Goal: Task Accomplishment & Management: Manage account settings

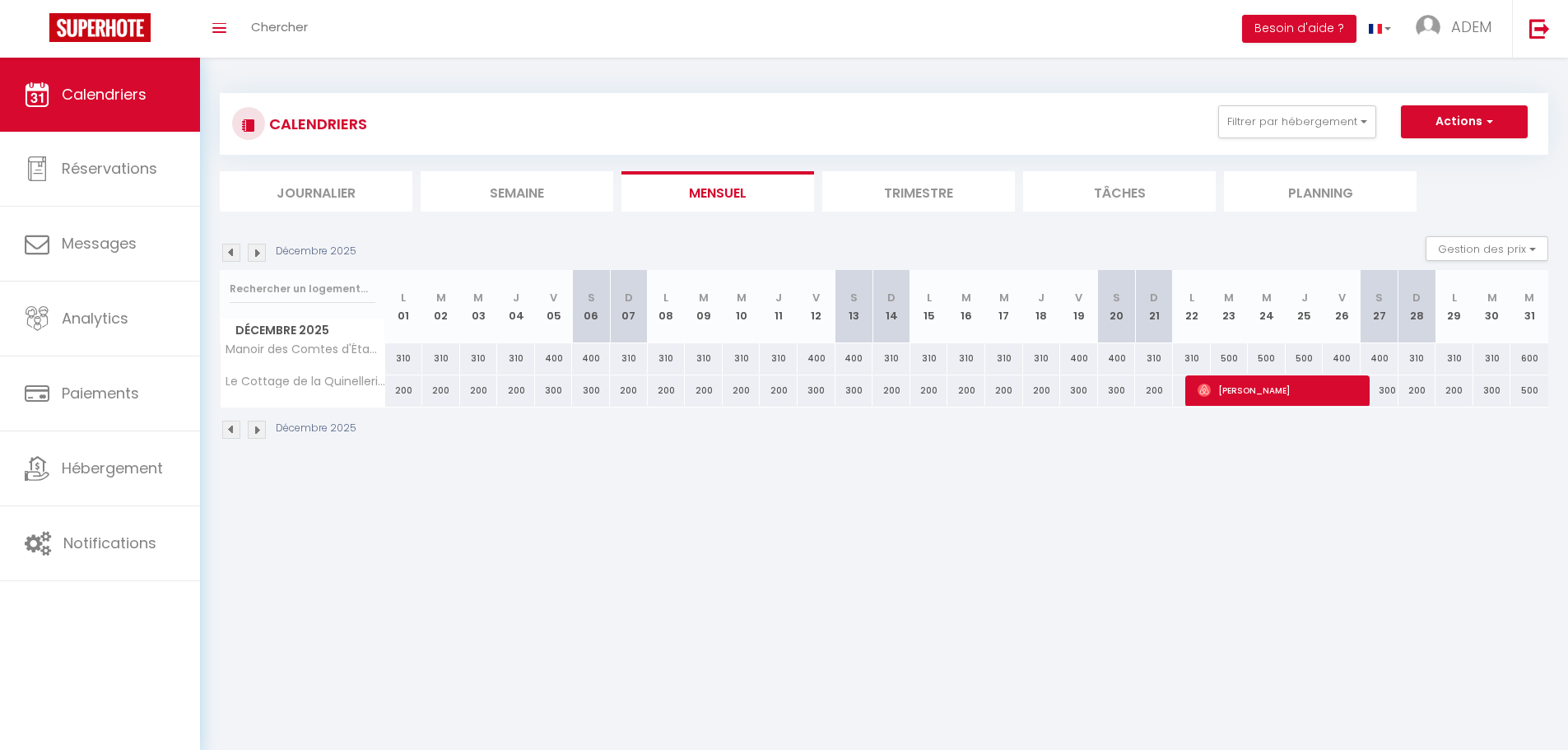
click at [558, 206] on li "Semaine" at bounding box center [517, 191] width 193 height 40
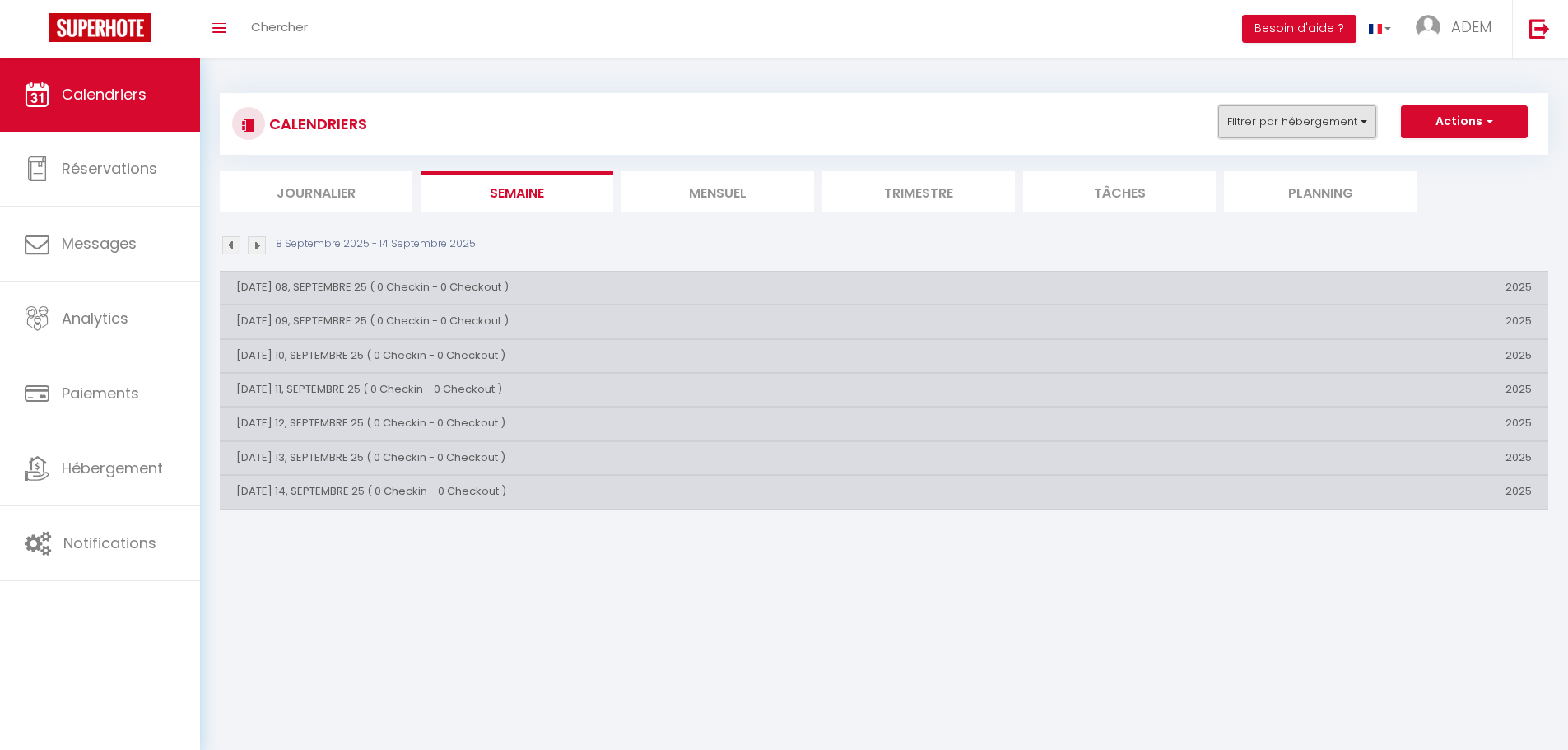
click at [1267, 111] on button "Filtrer par hébergement" at bounding box center [1297, 122] width 158 height 33
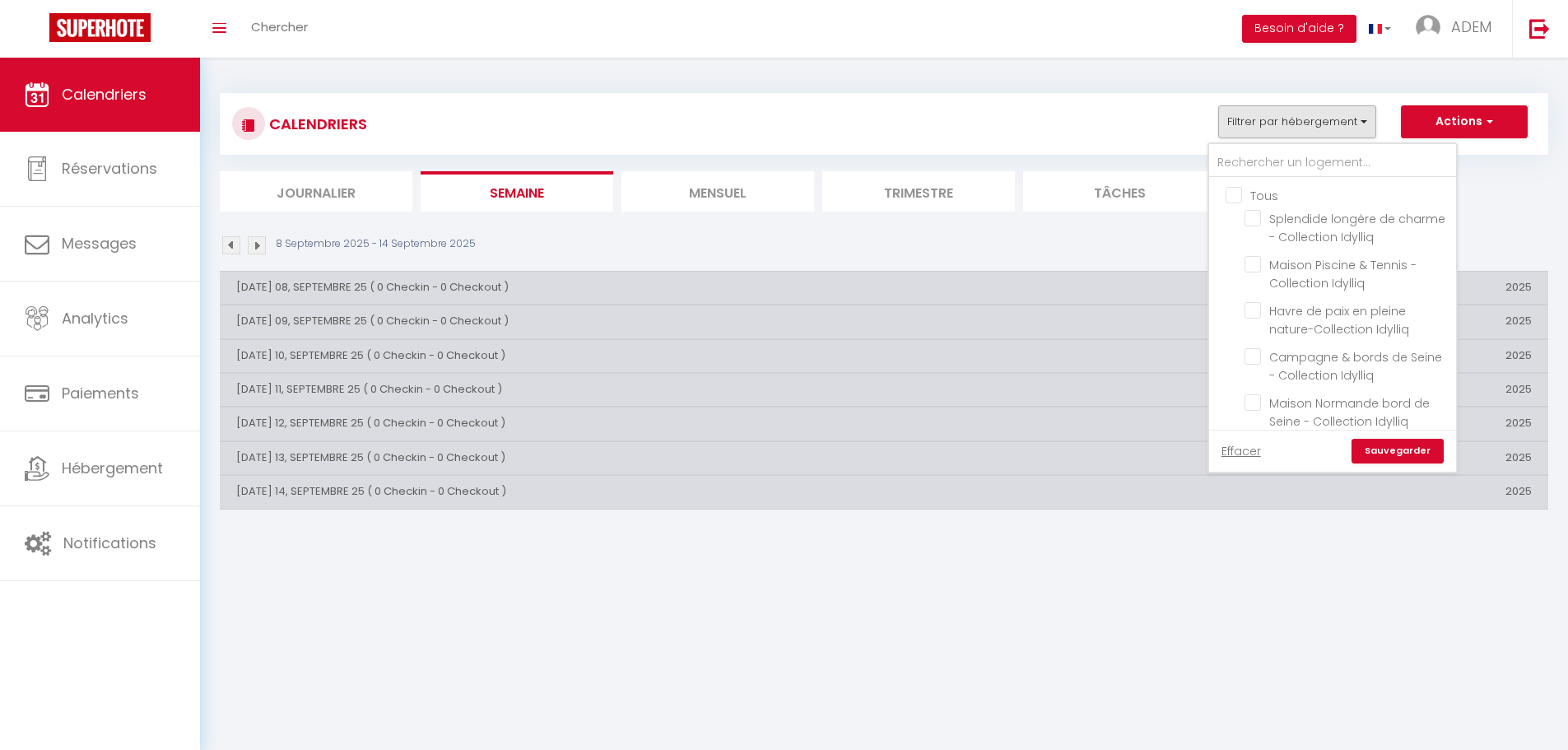
click at [1230, 195] on input "Tous" at bounding box center [1349, 194] width 247 height 16
checkbox input "true"
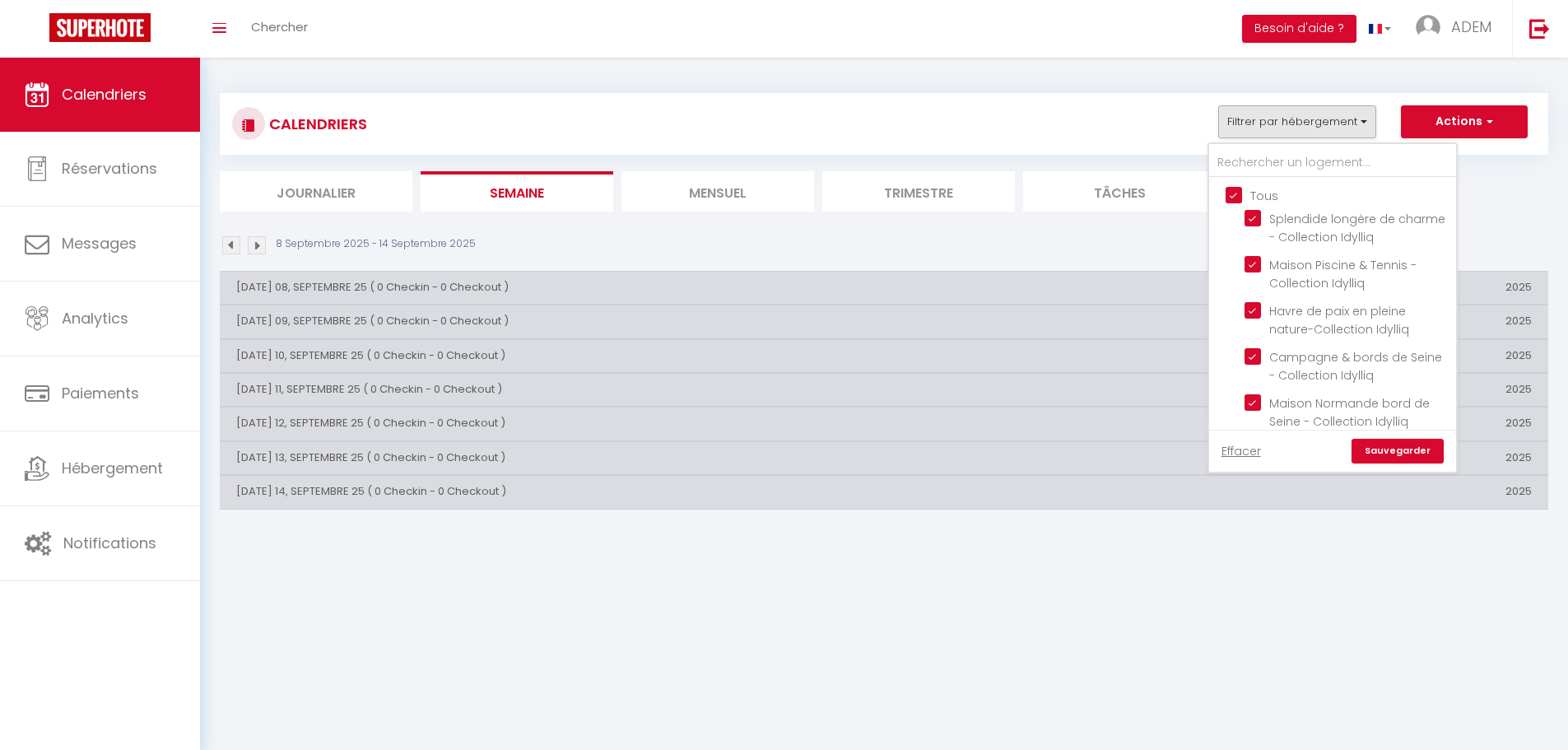
checkbox input "true"
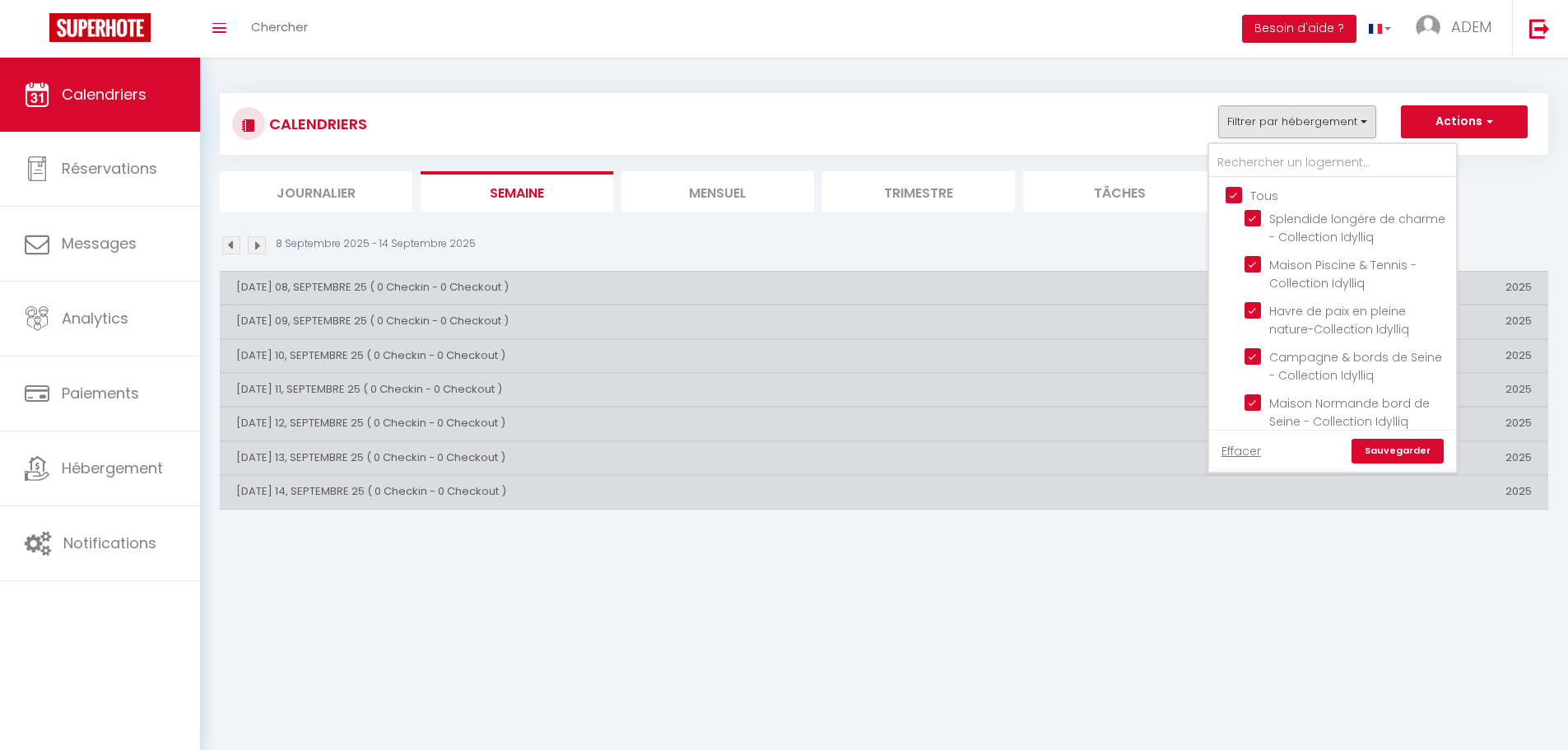
checkbox input "true"
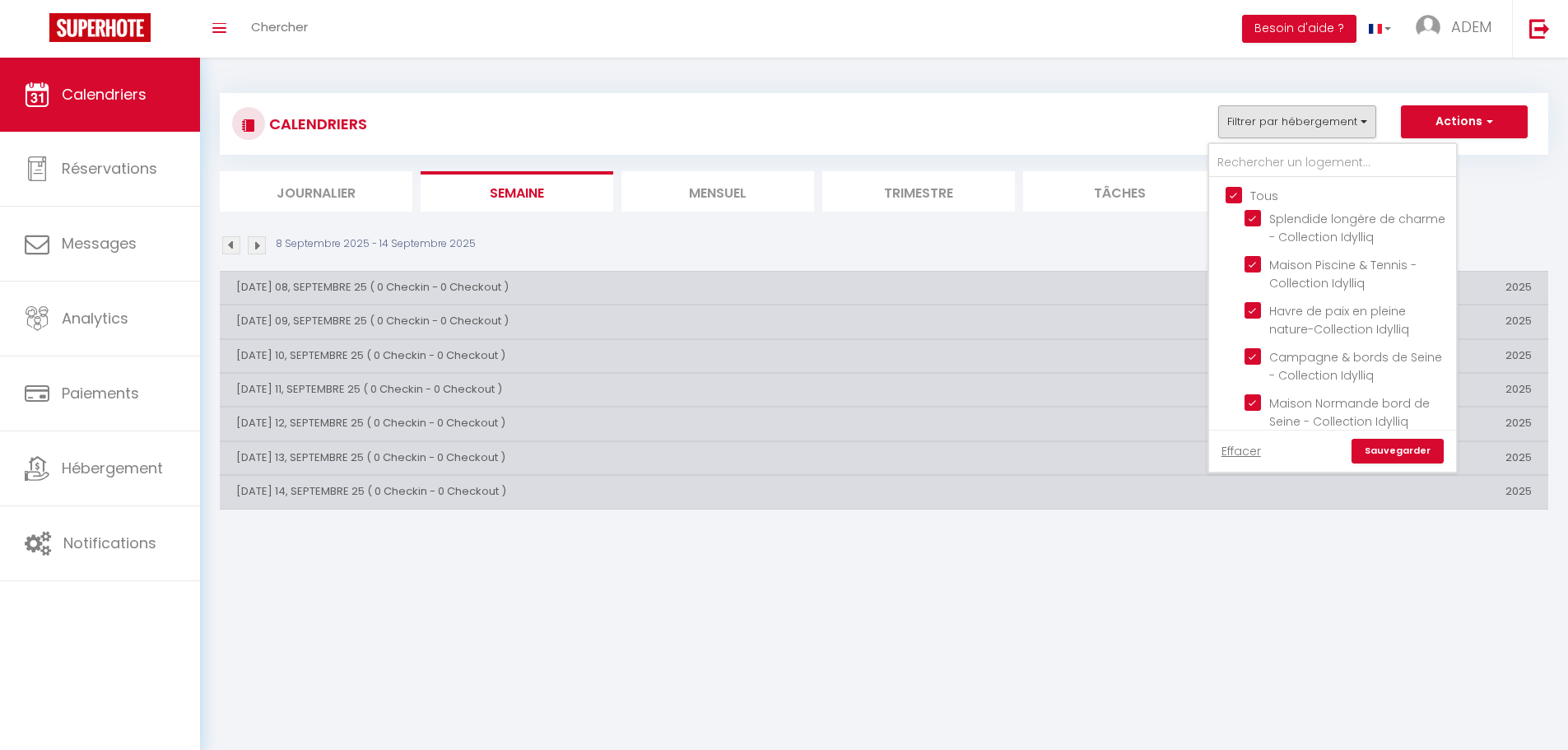
checkbox input "true"
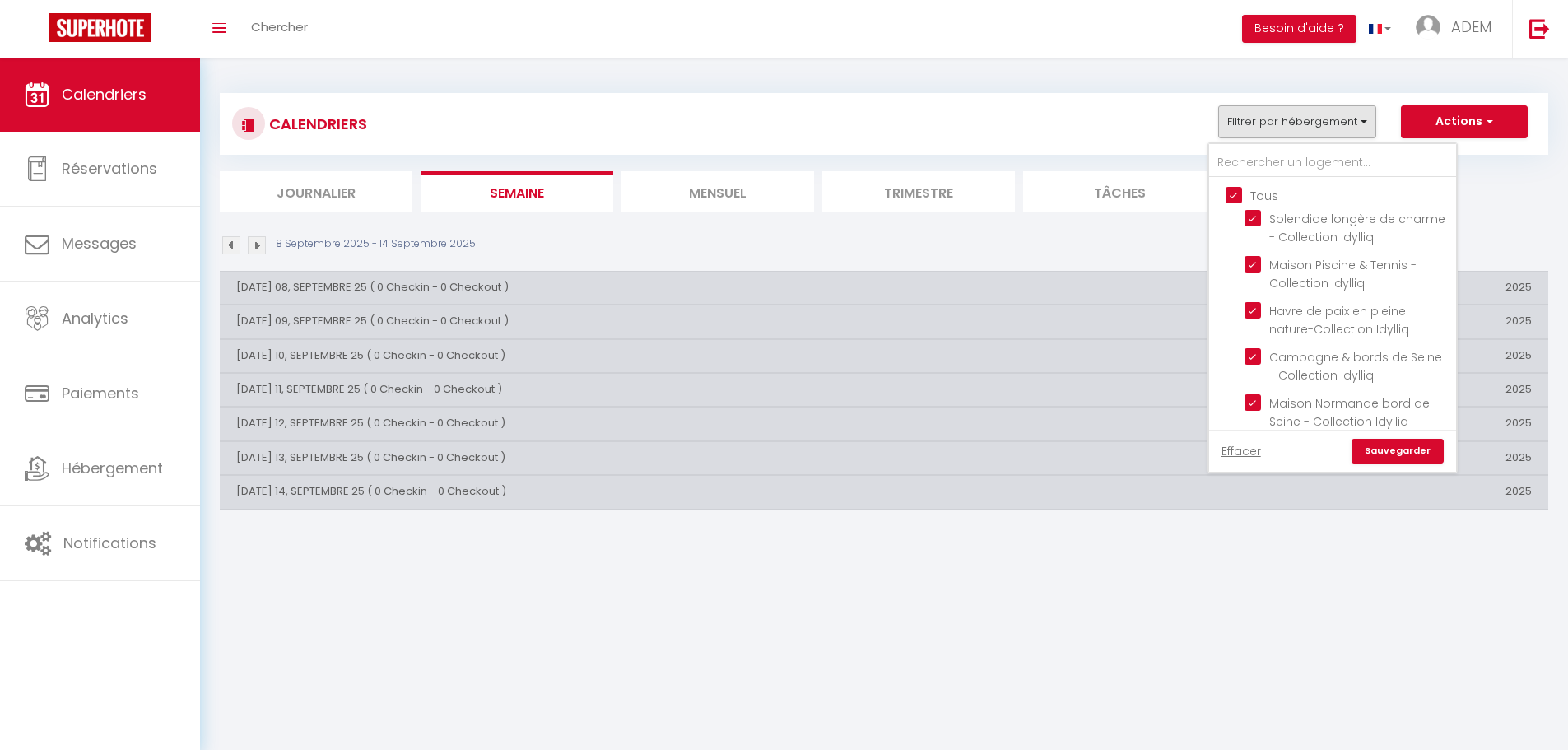
checkbox input "true"
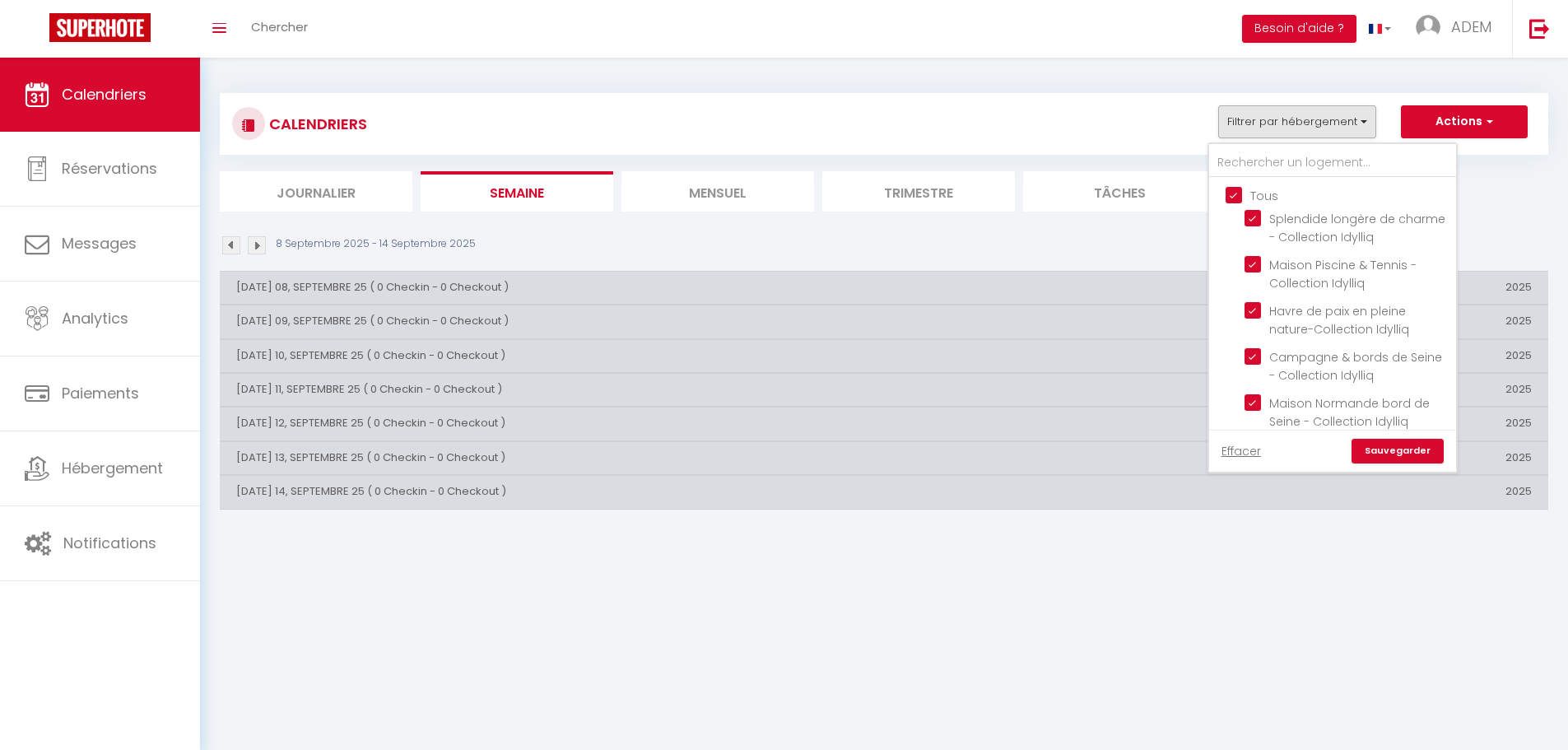
checkbox input "true"
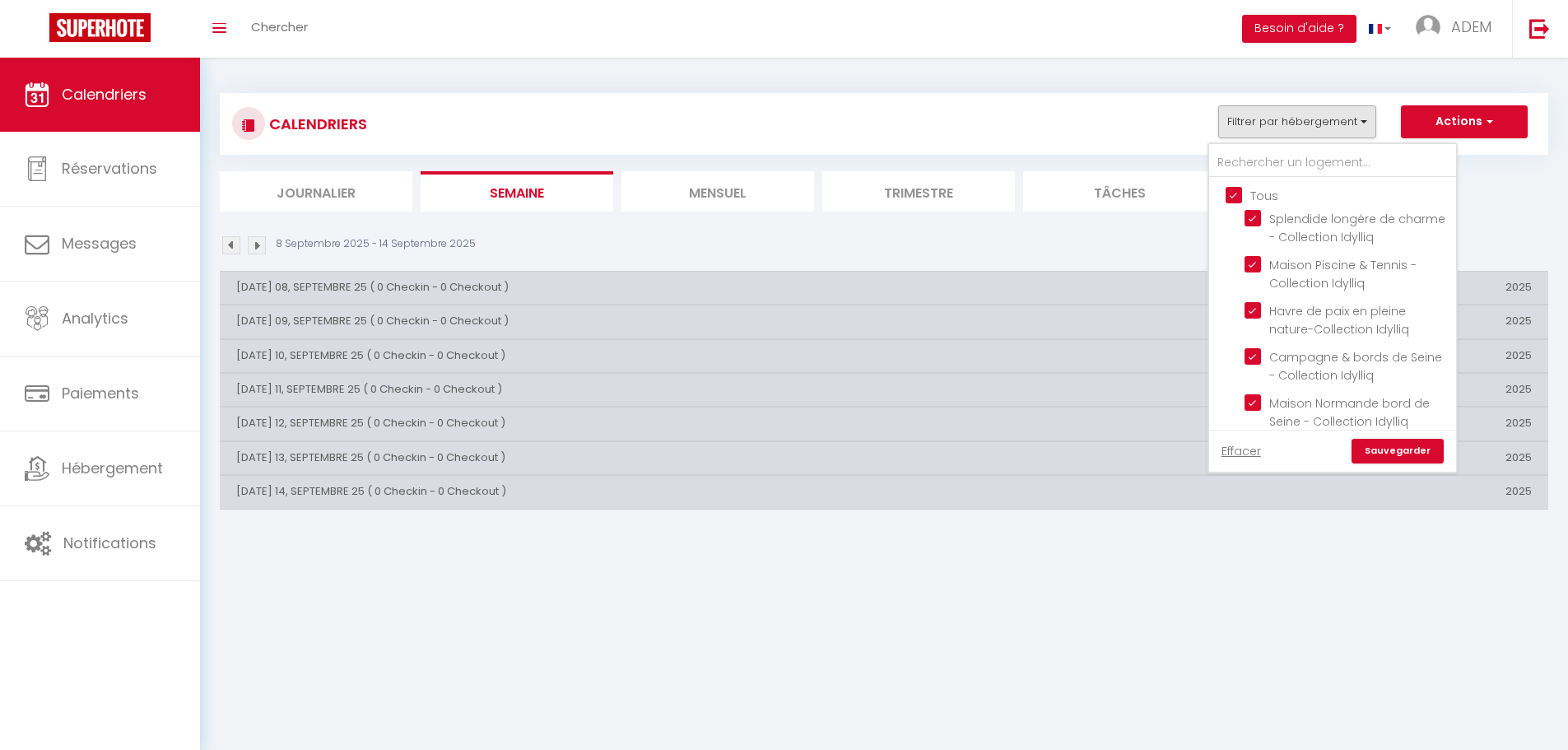
checkbox input "true"
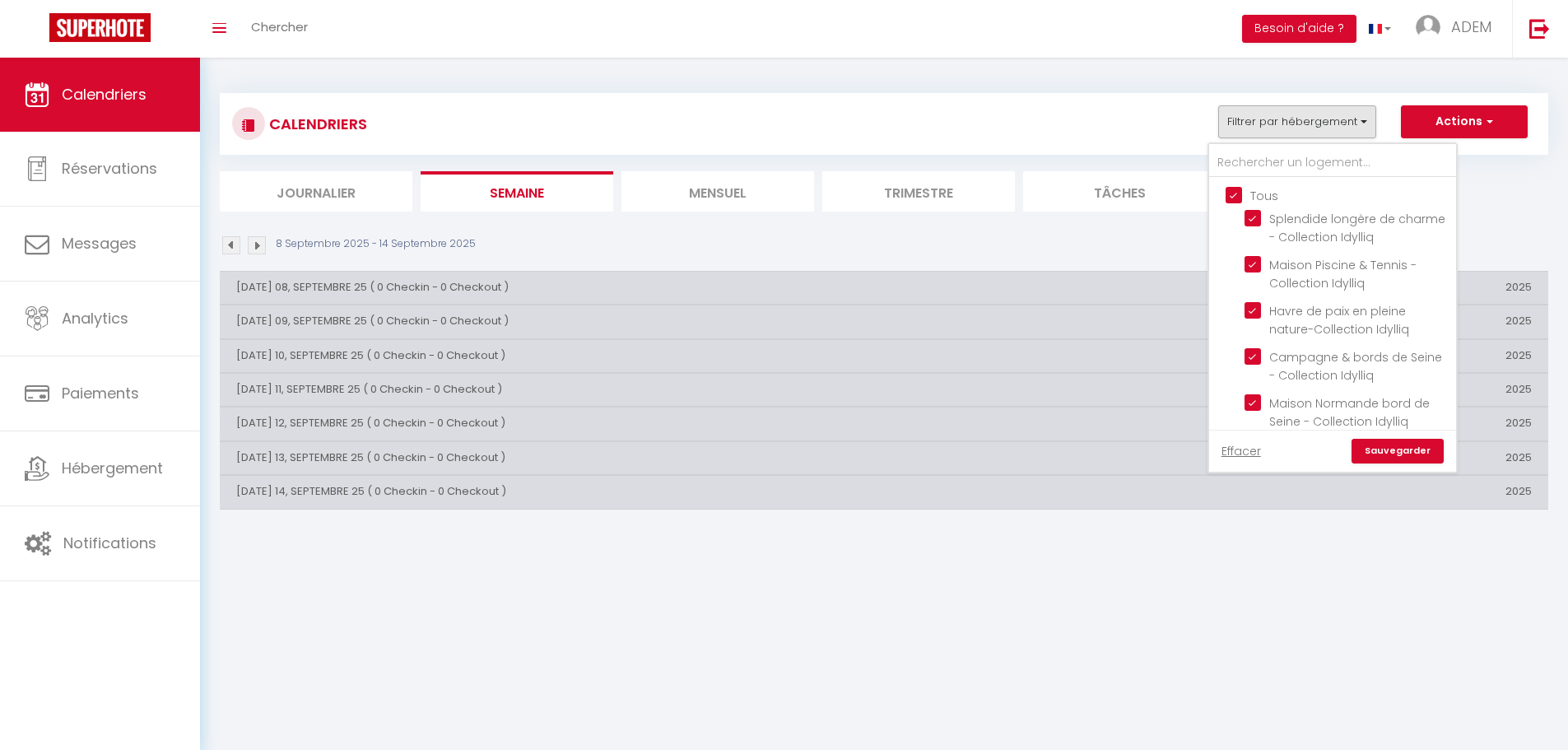
checkbox input "true"
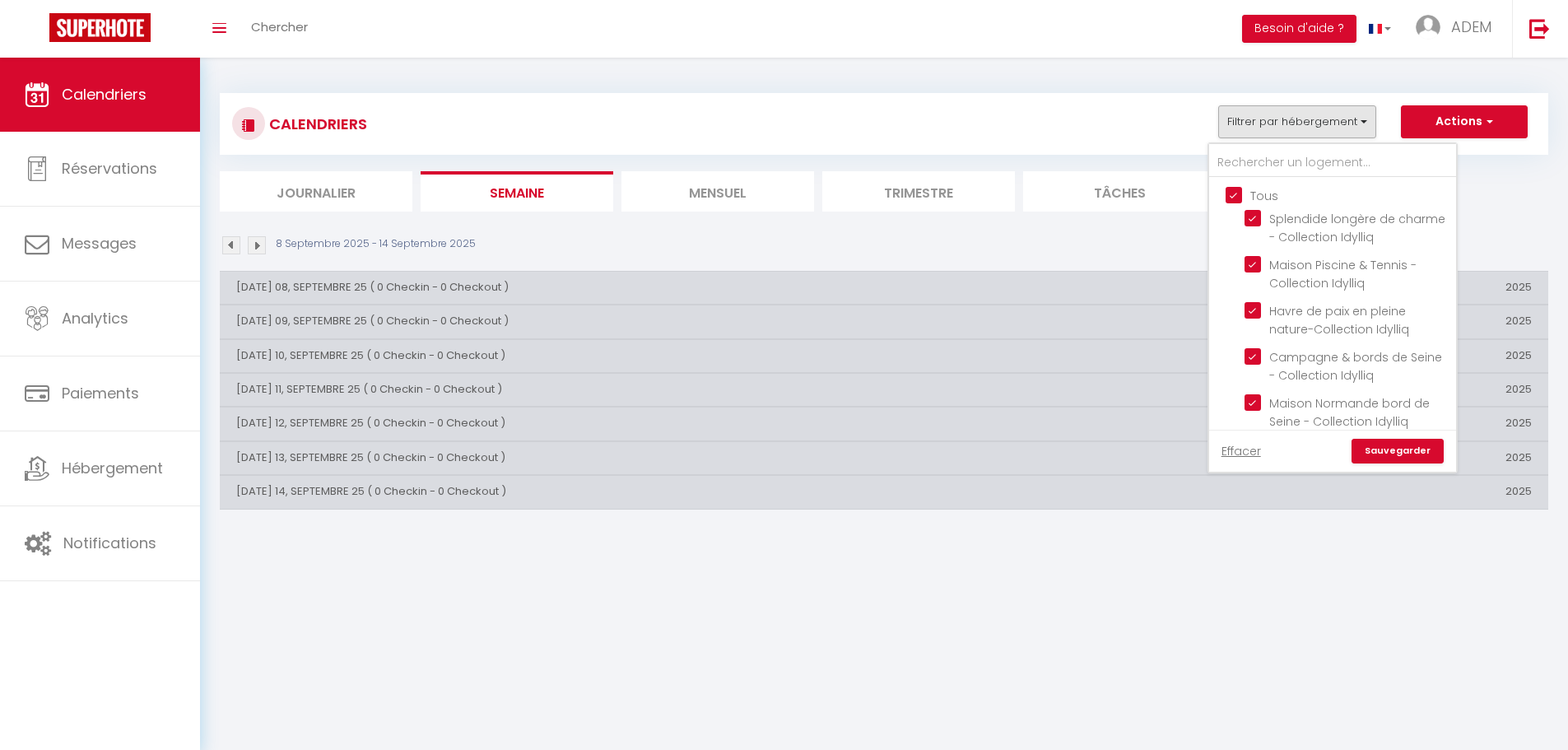
checkbox input "true"
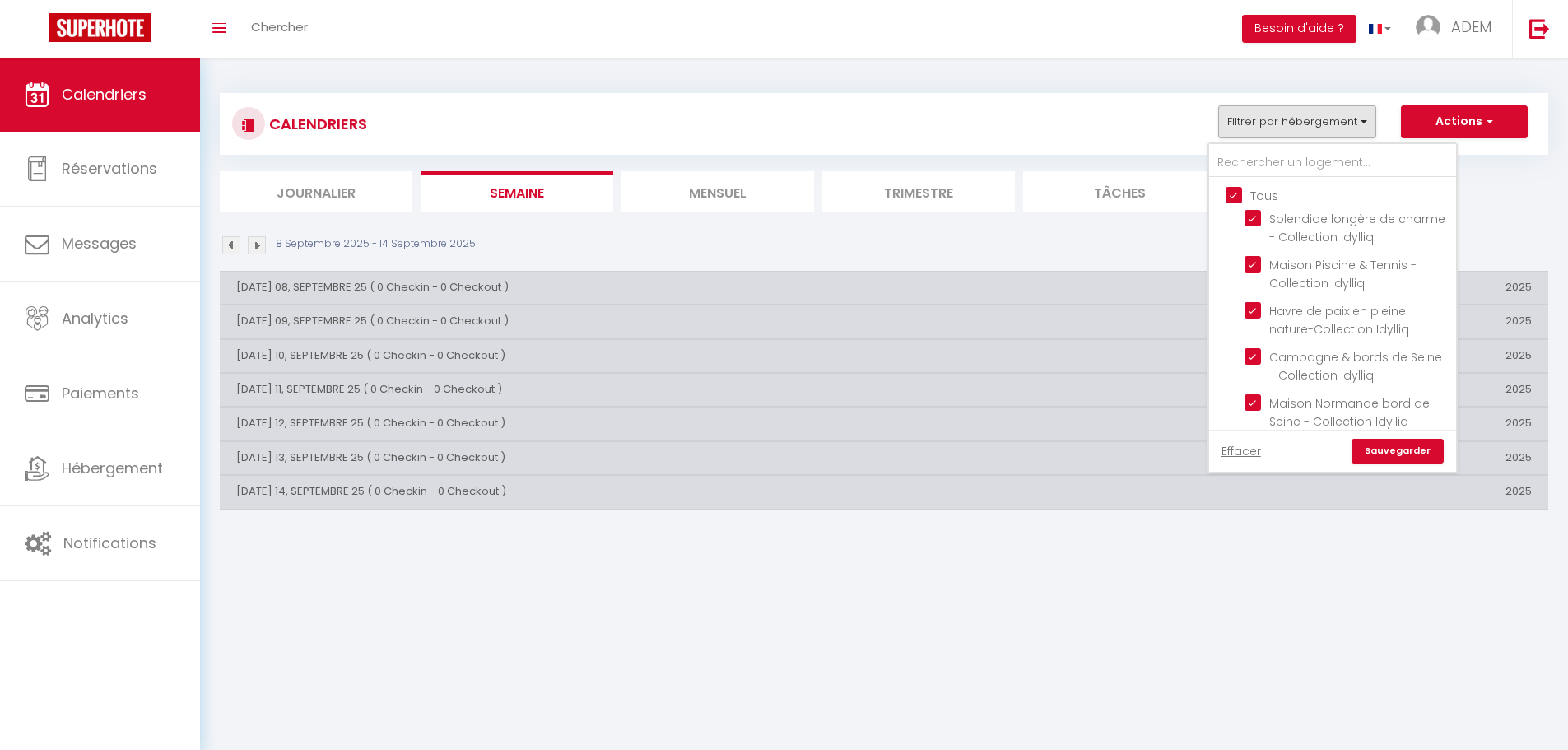
checkbox input "true"
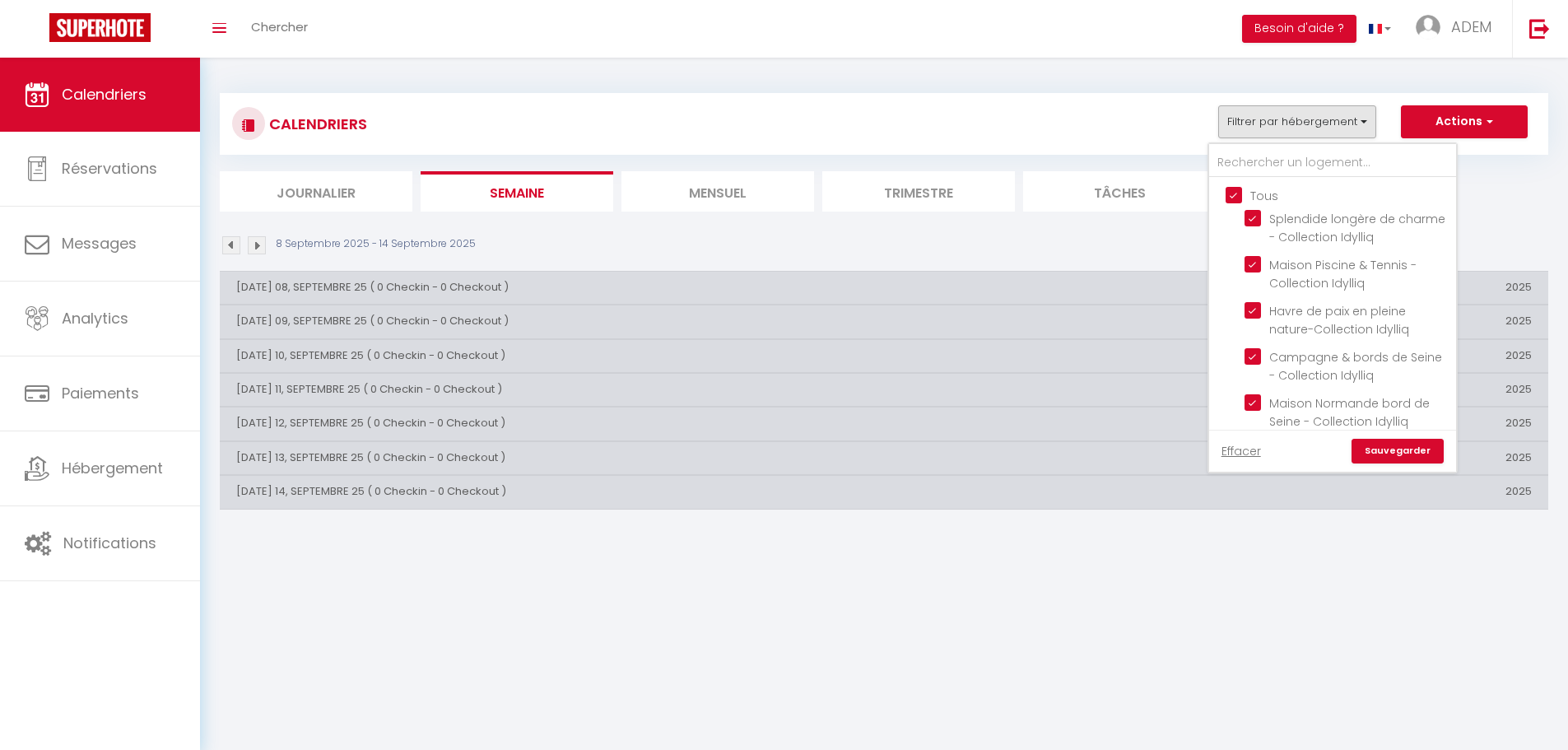
checkbox input "true"
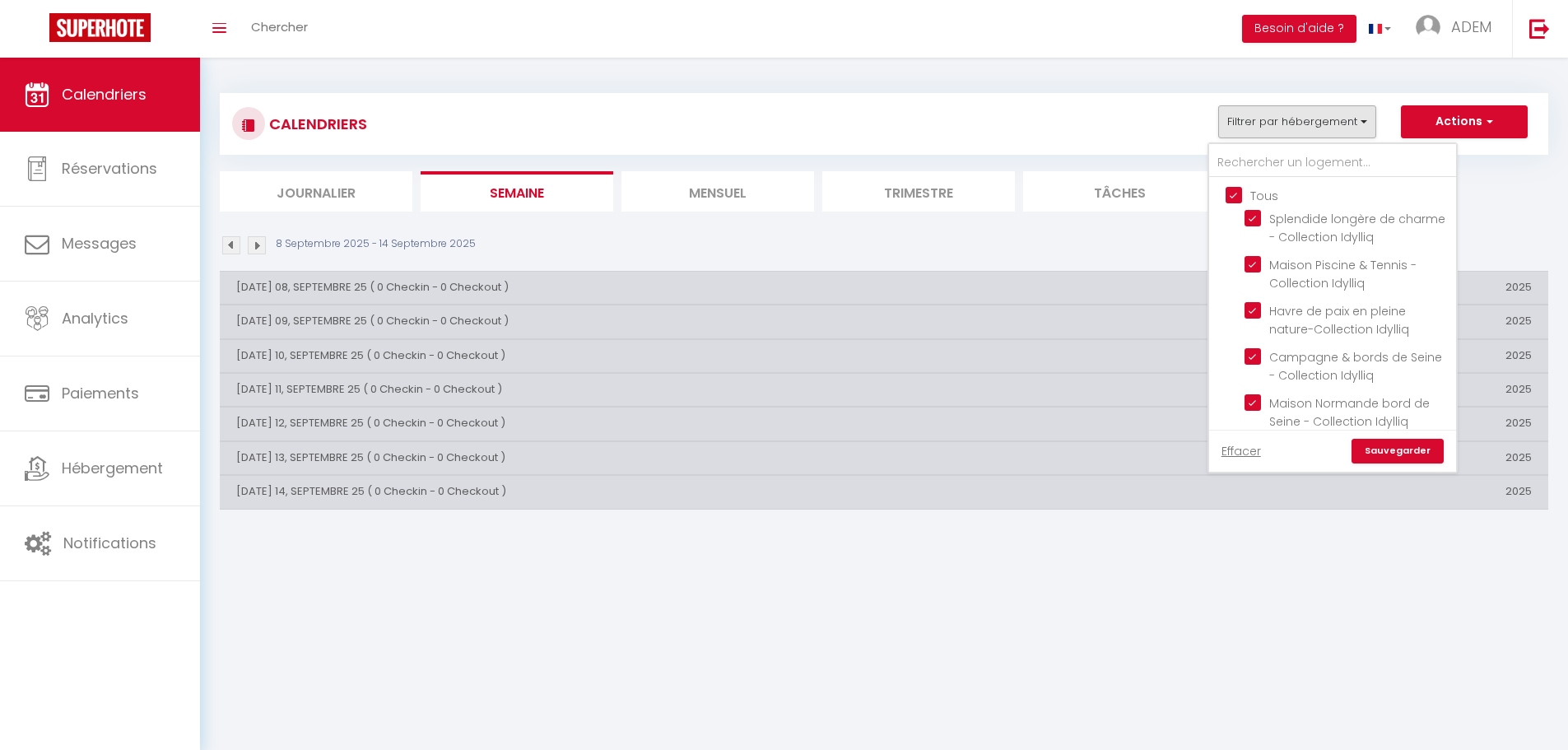
checkbox input "true"
click at [1401, 446] on link "Sauvegarder" at bounding box center [1397, 451] width 93 height 25
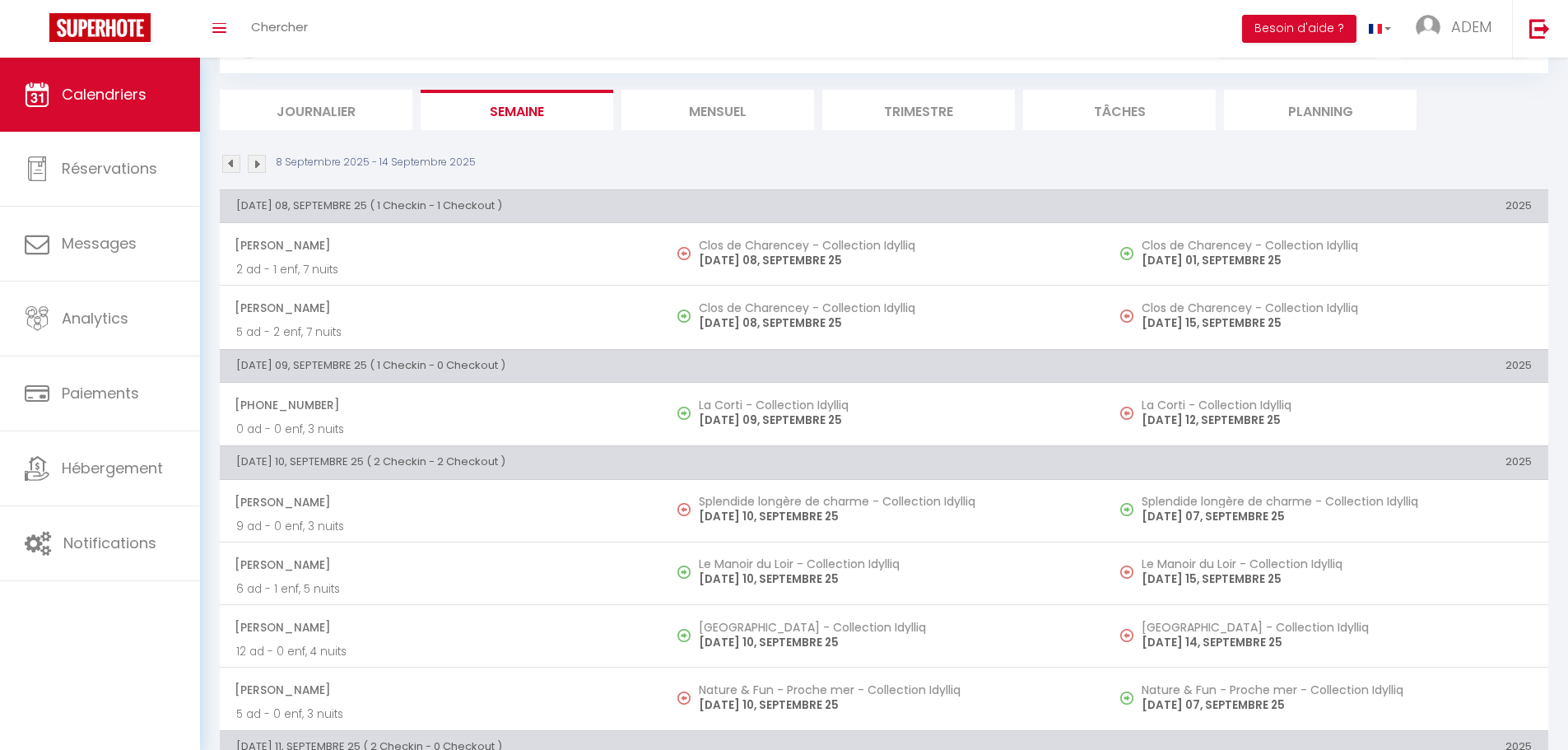
scroll to position [82, 0]
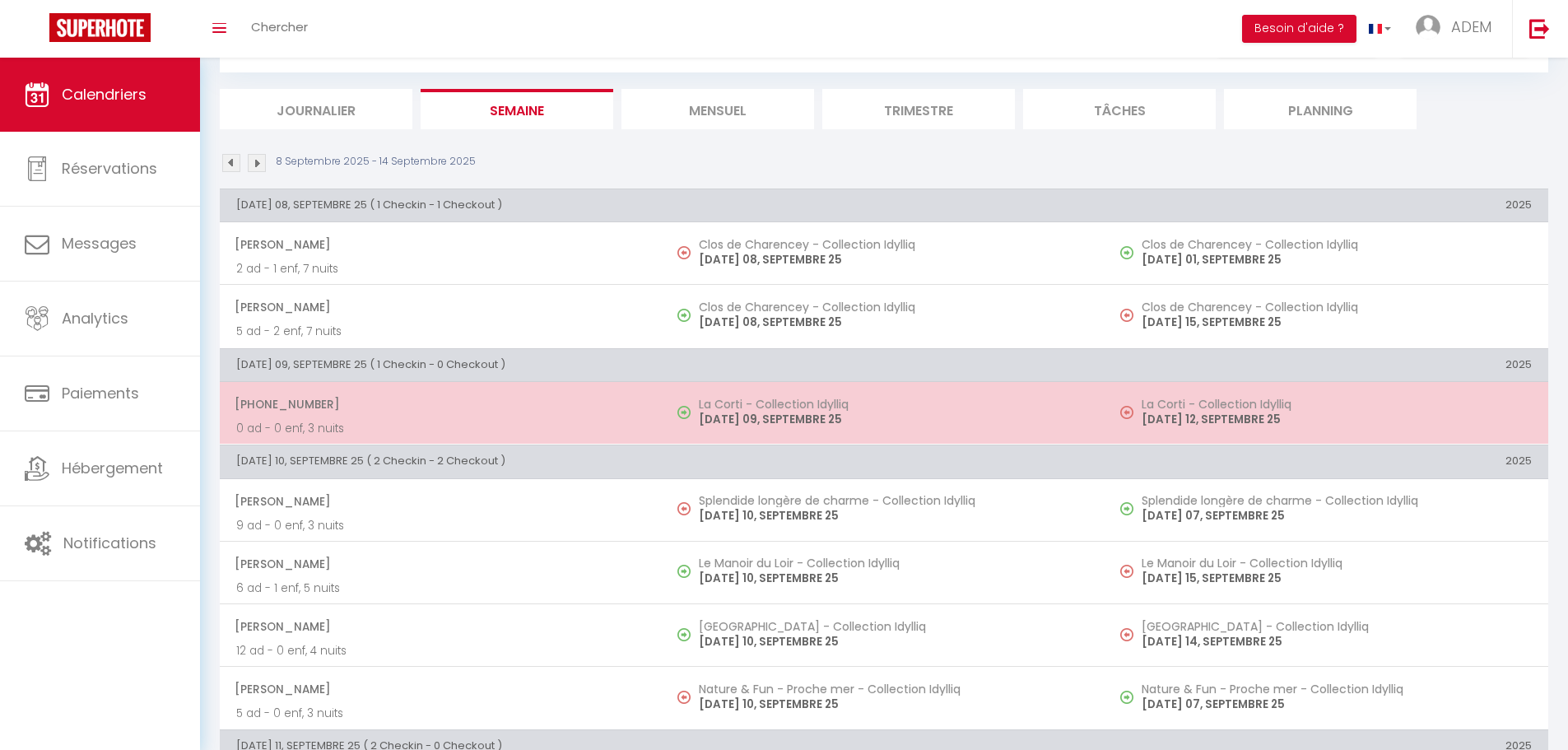
click at [730, 411] on p "[DATE] 09, SEPTEMBRE 25" at bounding box center [894, 419] width 390 height 17
select select "OK"
select select "KO"
select select "0"
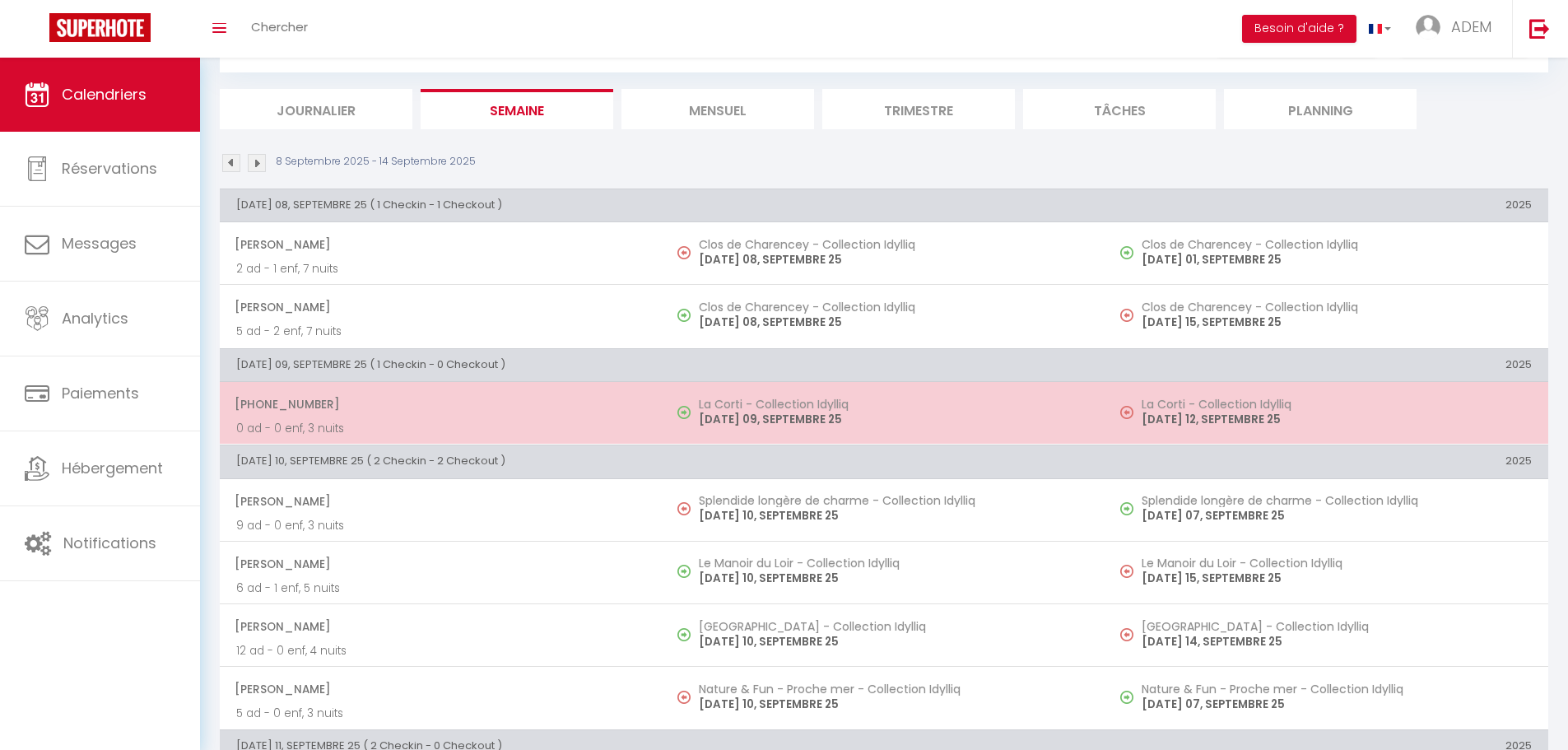
select select "1"
select select
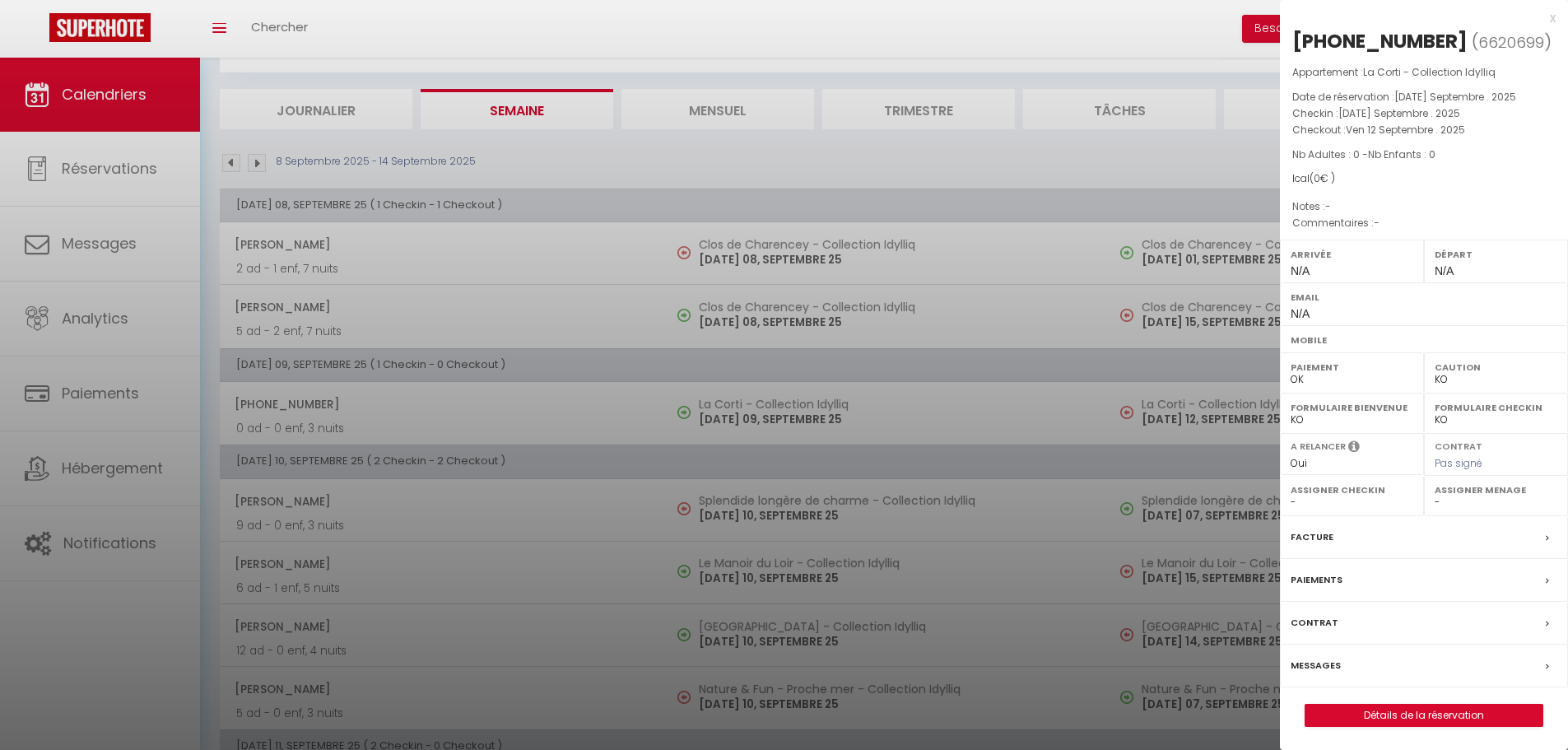
click at [720, 415] on div at bounding box center [784, 375] width 1568 height 750
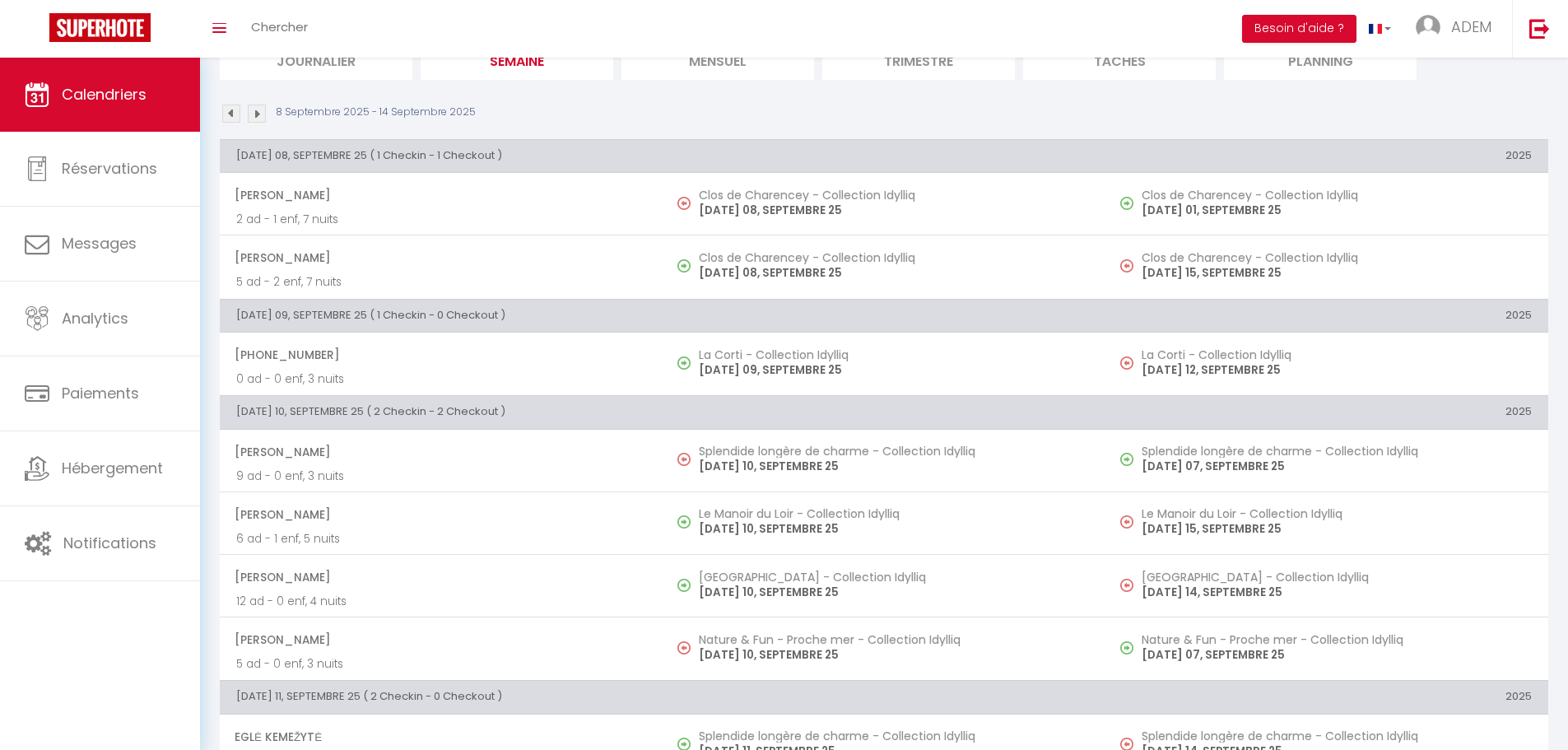
scroll to position [165, 0]
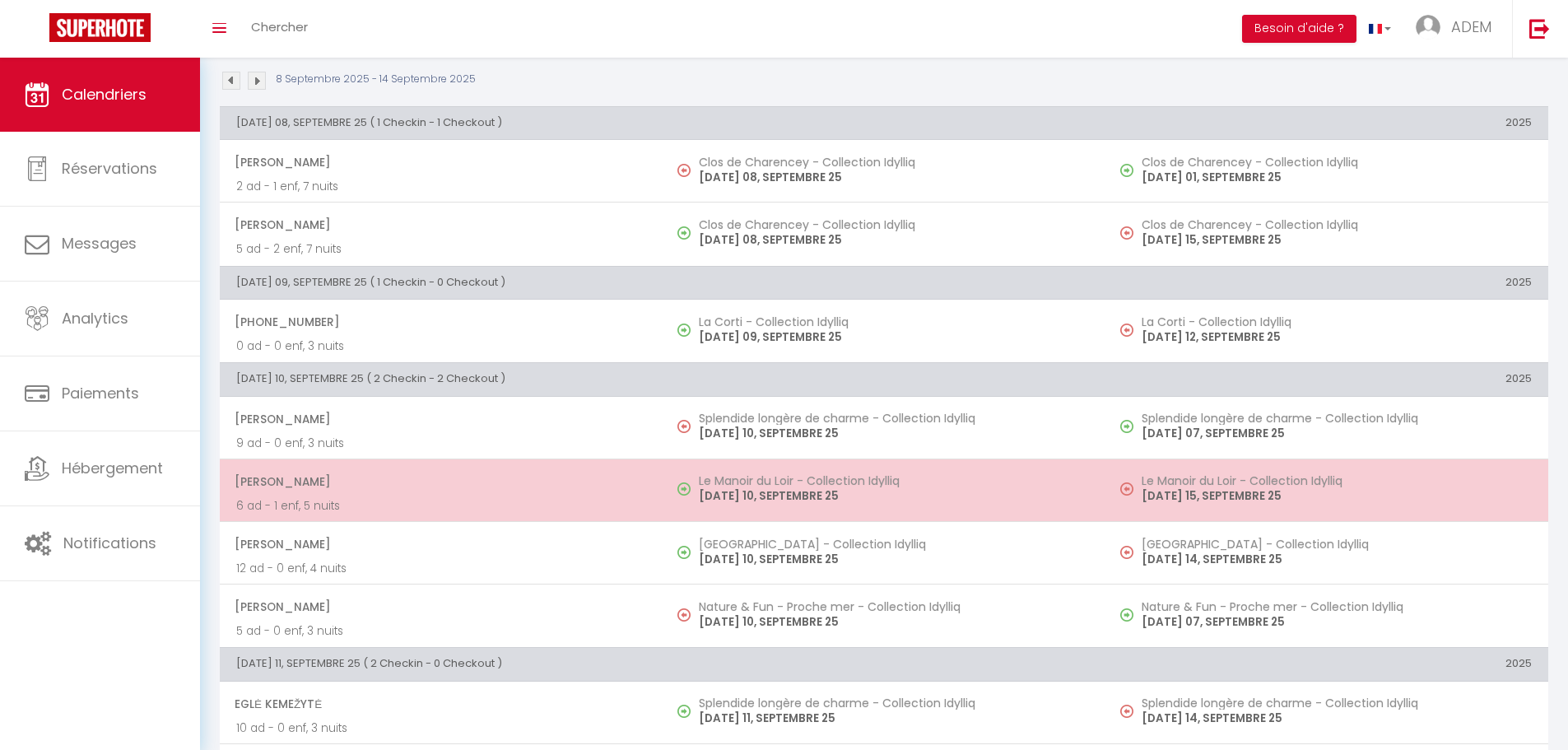
click at [773, 500] on p "[DATE] 10, SEPTEMBRE 25" at bounding box center [894, 496] width 390 height 17
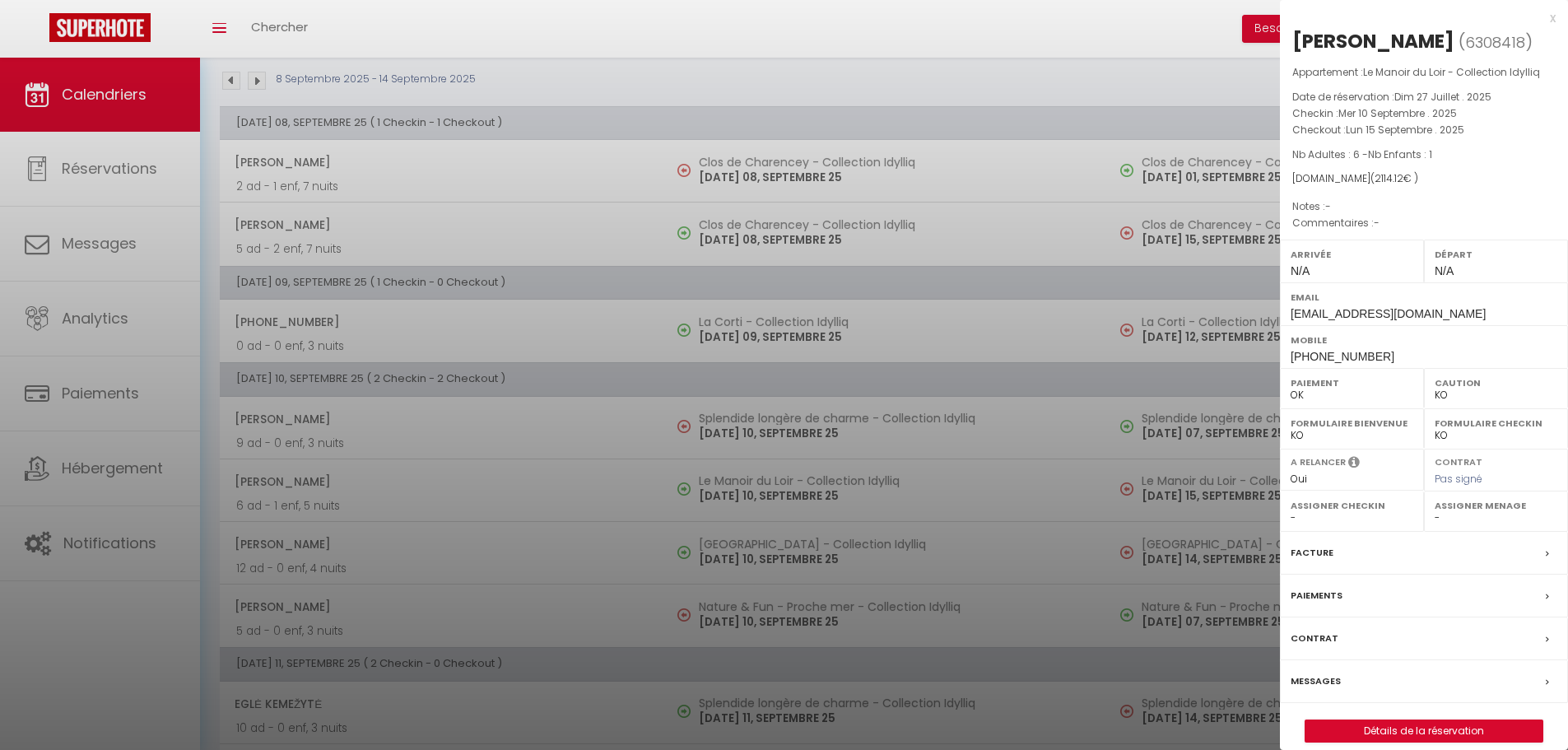
select select "OK"
select select "43019"
drag, startPoint x: 803, startPoint y: 497, endPoint x: 776, endPoint y: 547, distance: 56.8
click at [804, 497] on div at bounding box center [784, 375] width 1568 height 750
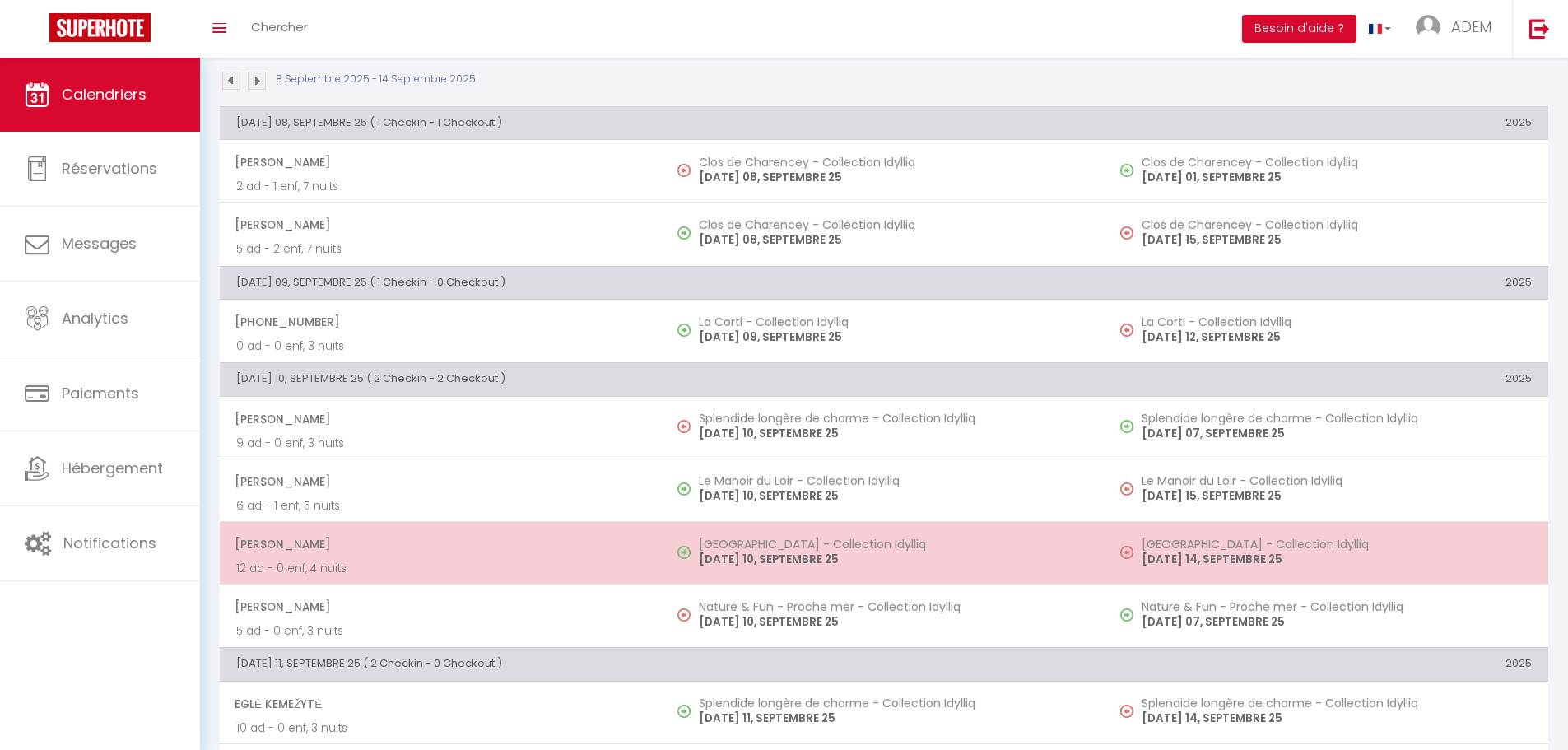
click at [804, 552] on p "[DATE] 10, SEPTEMBRE 25" at bounding box center [894, 560] width 390 height 17
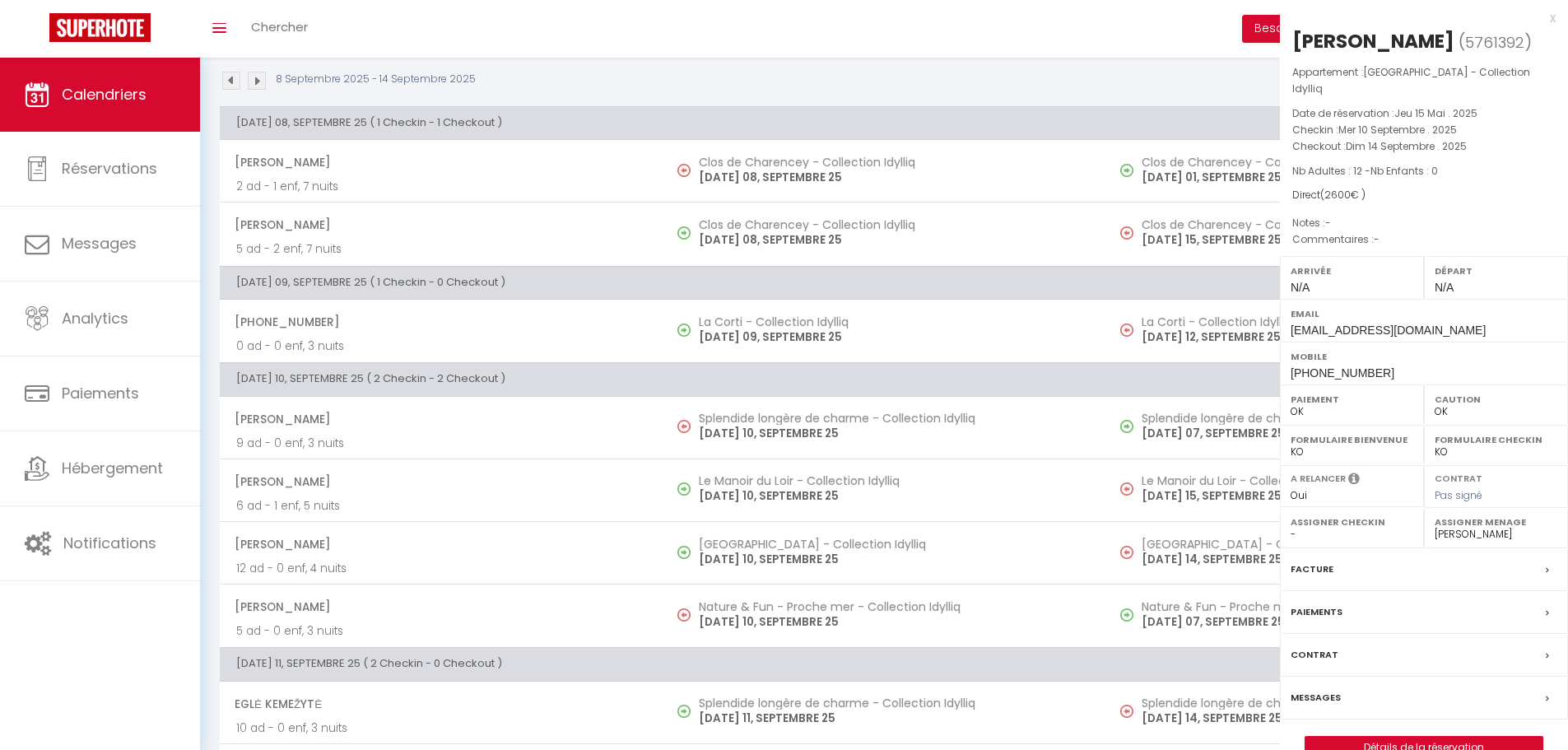
select select "KO"
select select "41113"
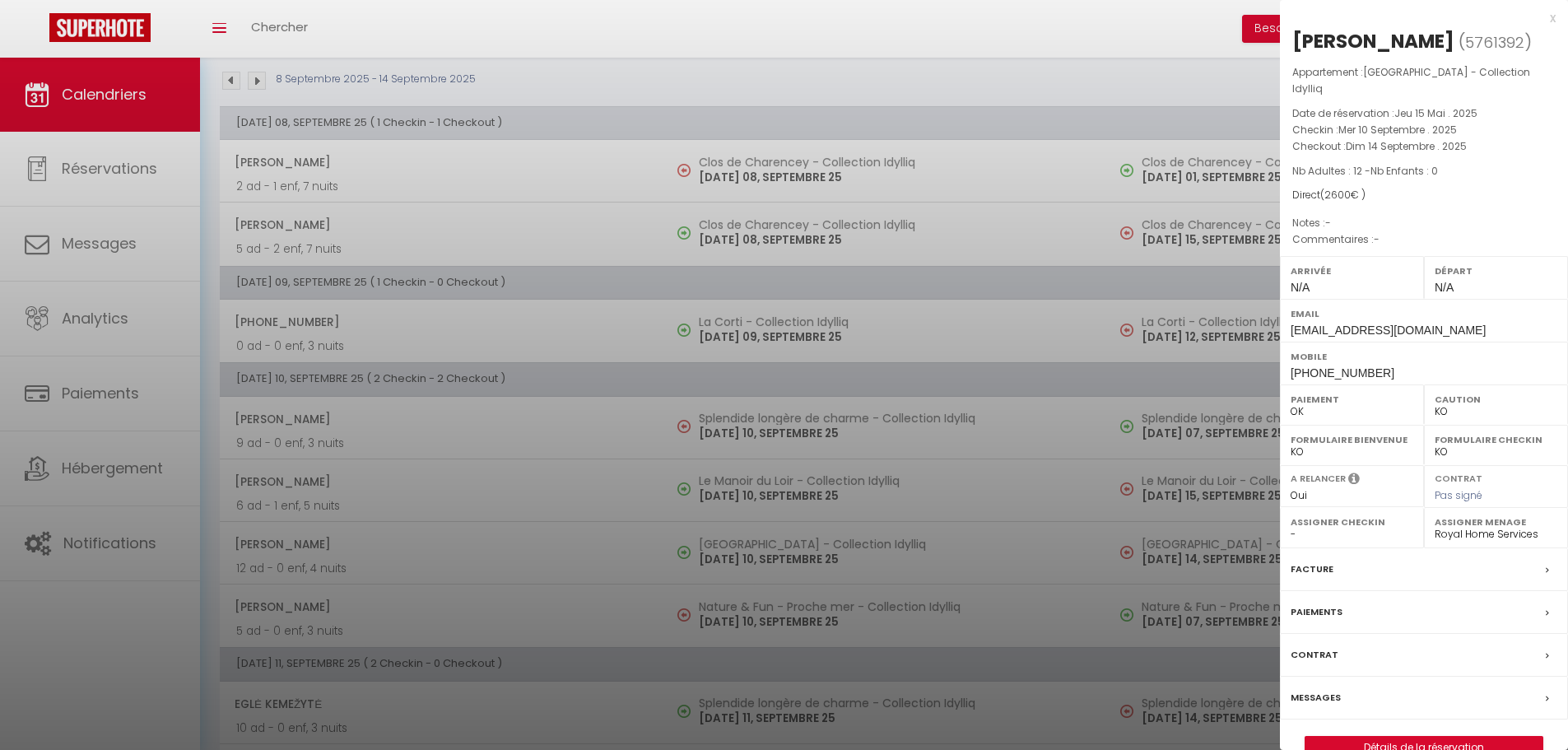
click at [817, 547] on div at bounding box center [784, 375] width 1568 height 750
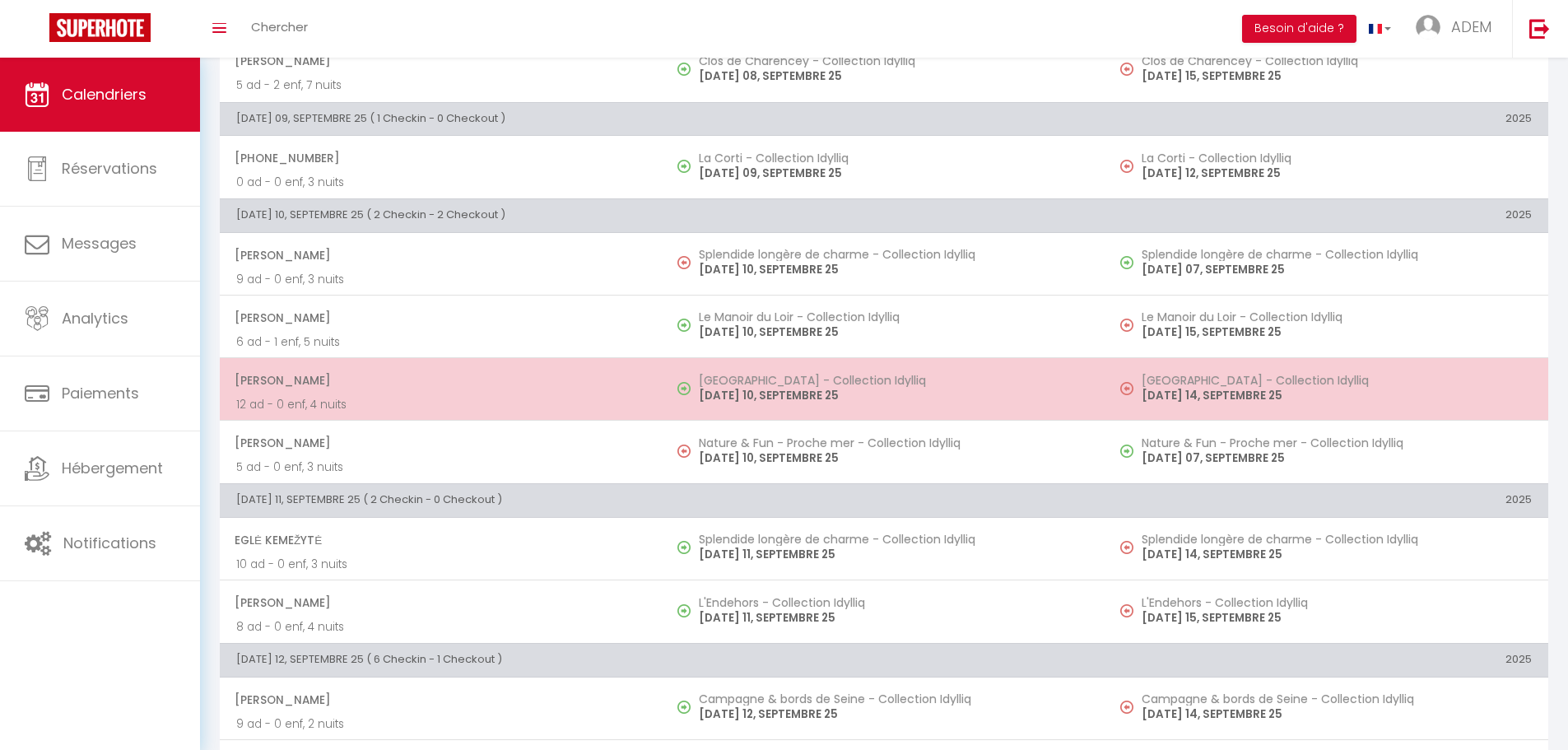
scroll to position [329, 0]
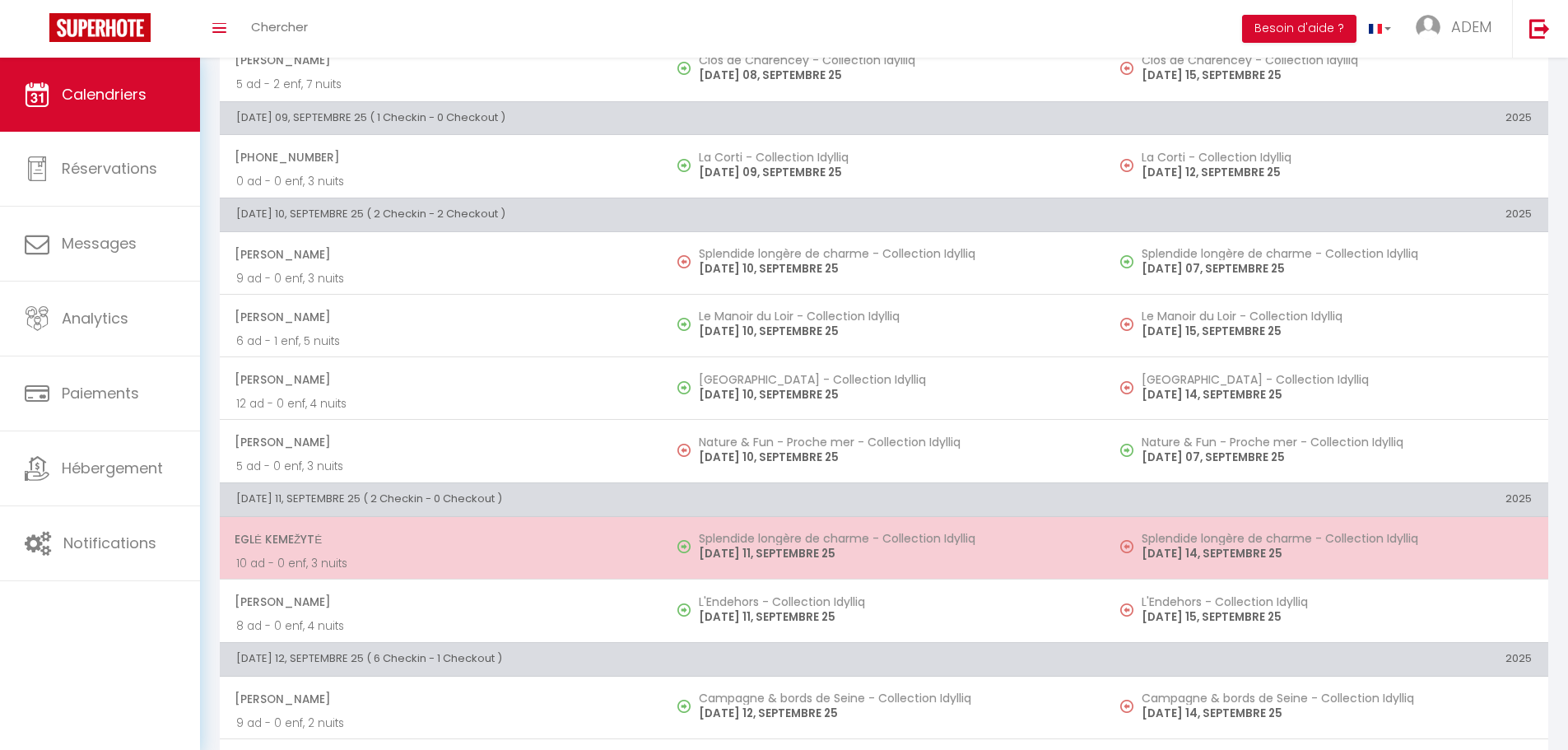
click at [715, 539] on h5 "Splendide longère de charme - Collection Idylliq" at bounding box center [894, 538] width 390 height 13
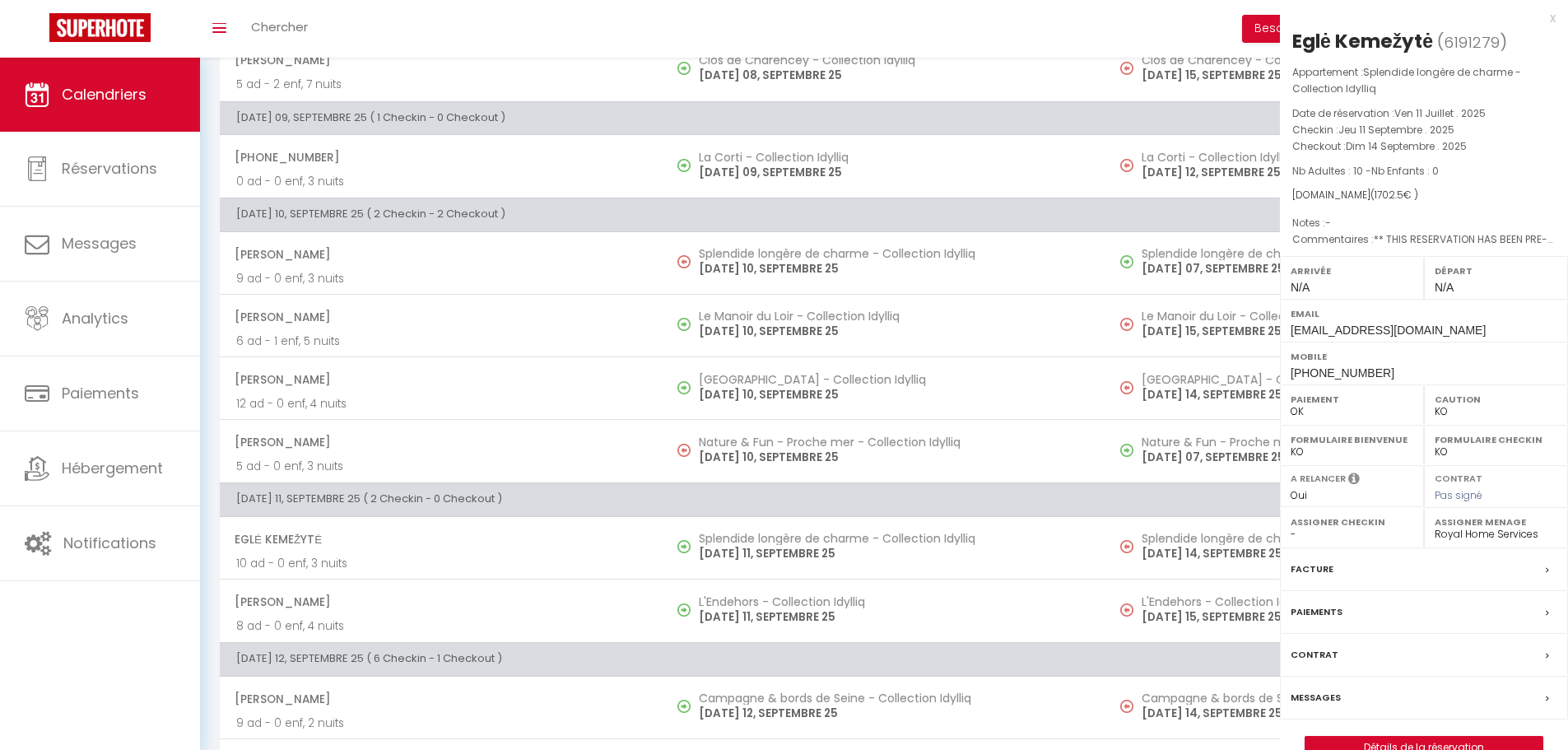
select select
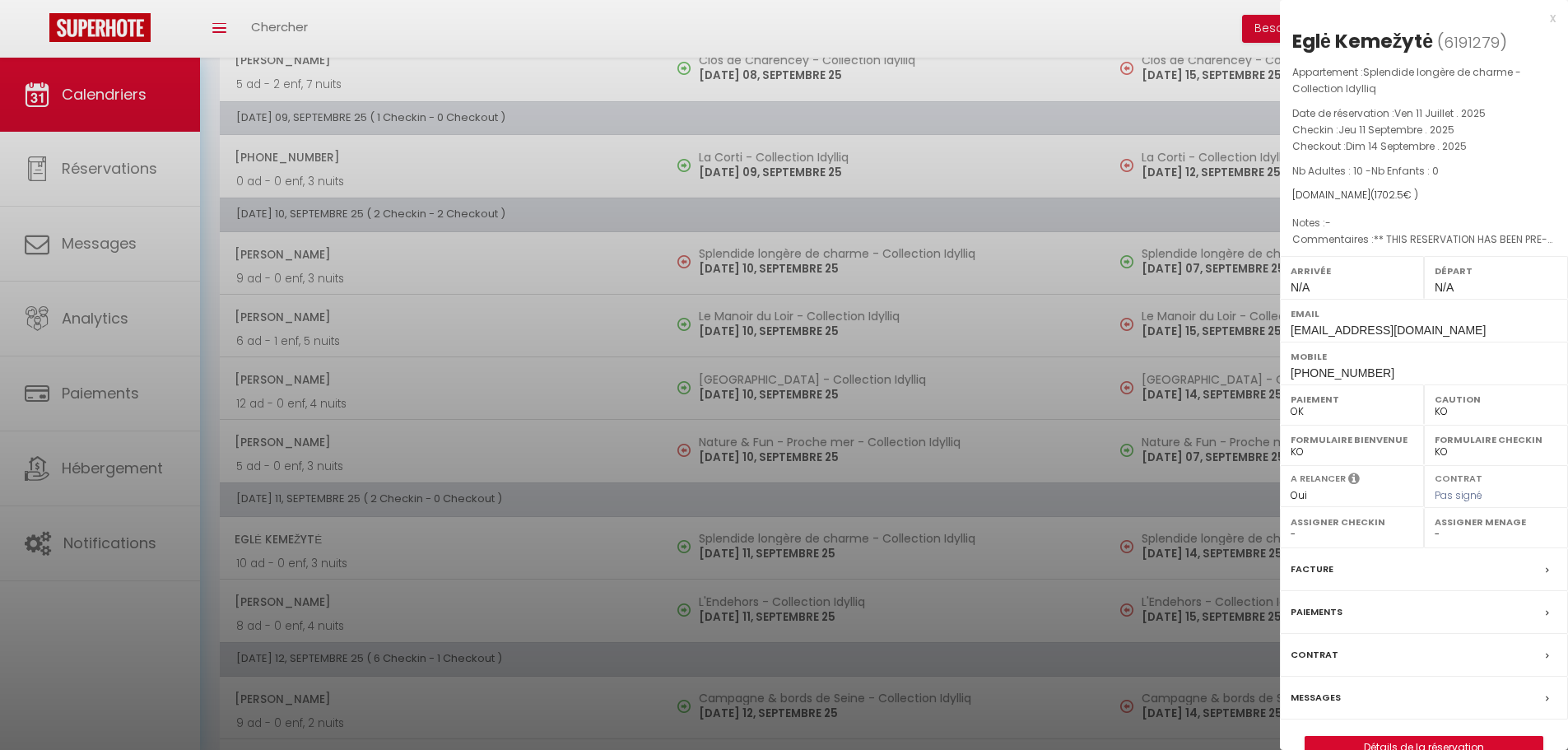
click at [765, 551] on div at bounding box center [784, 375] width 1568 height 750
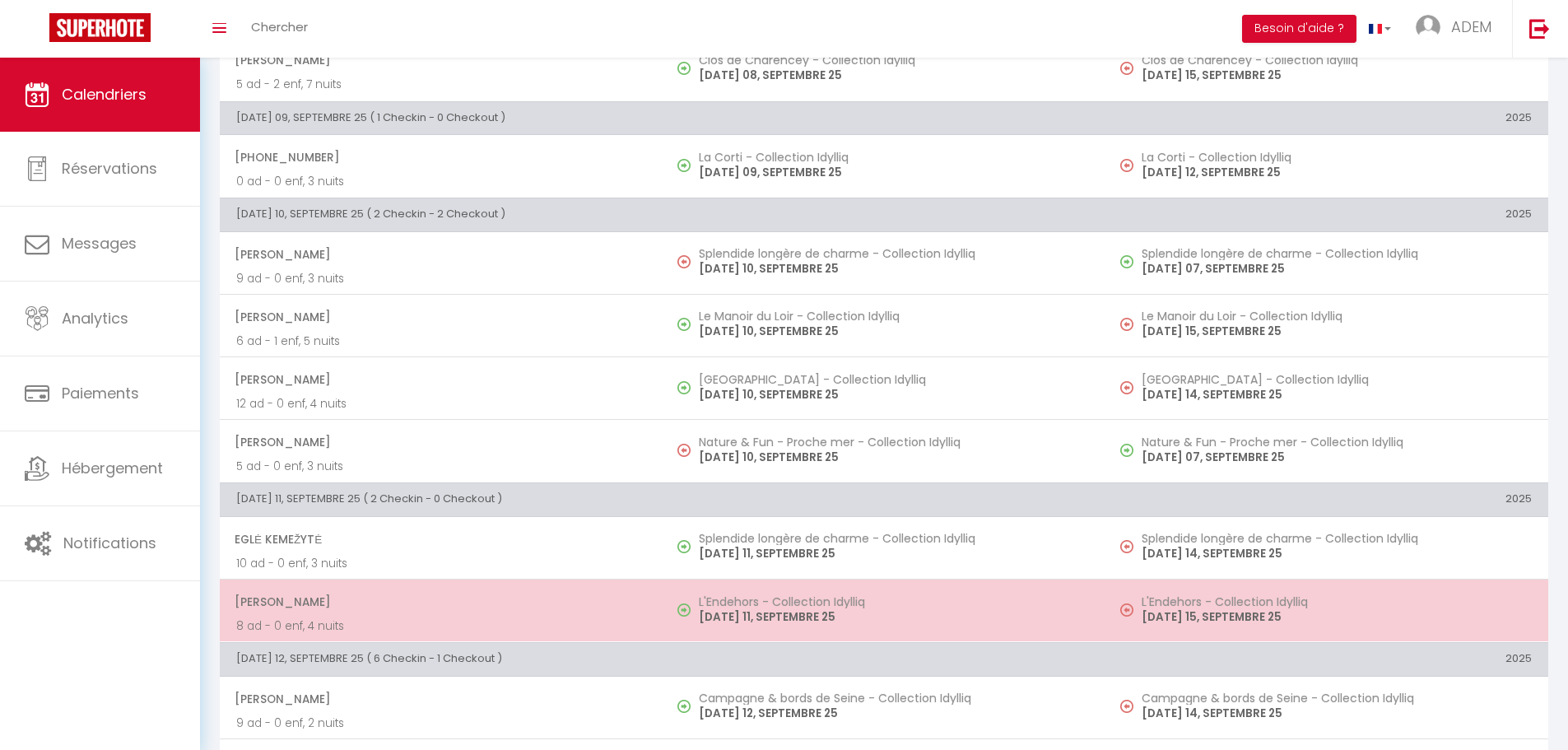
click at [781, 603] on h5 "L'Endehors - Collection Idylliq" at bounding box center [894, 601] width 390 height 13
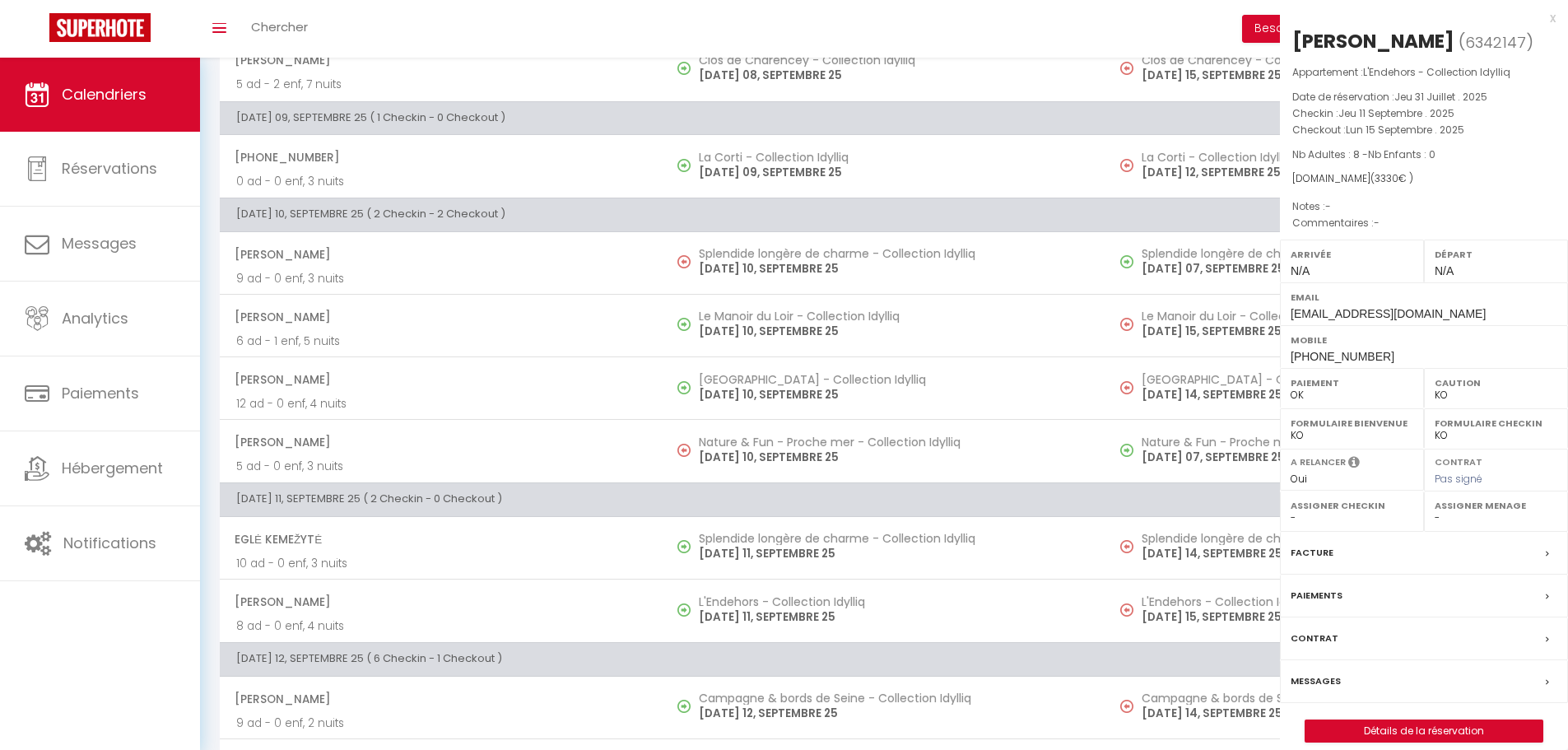
select select "OK"
select select "31460"
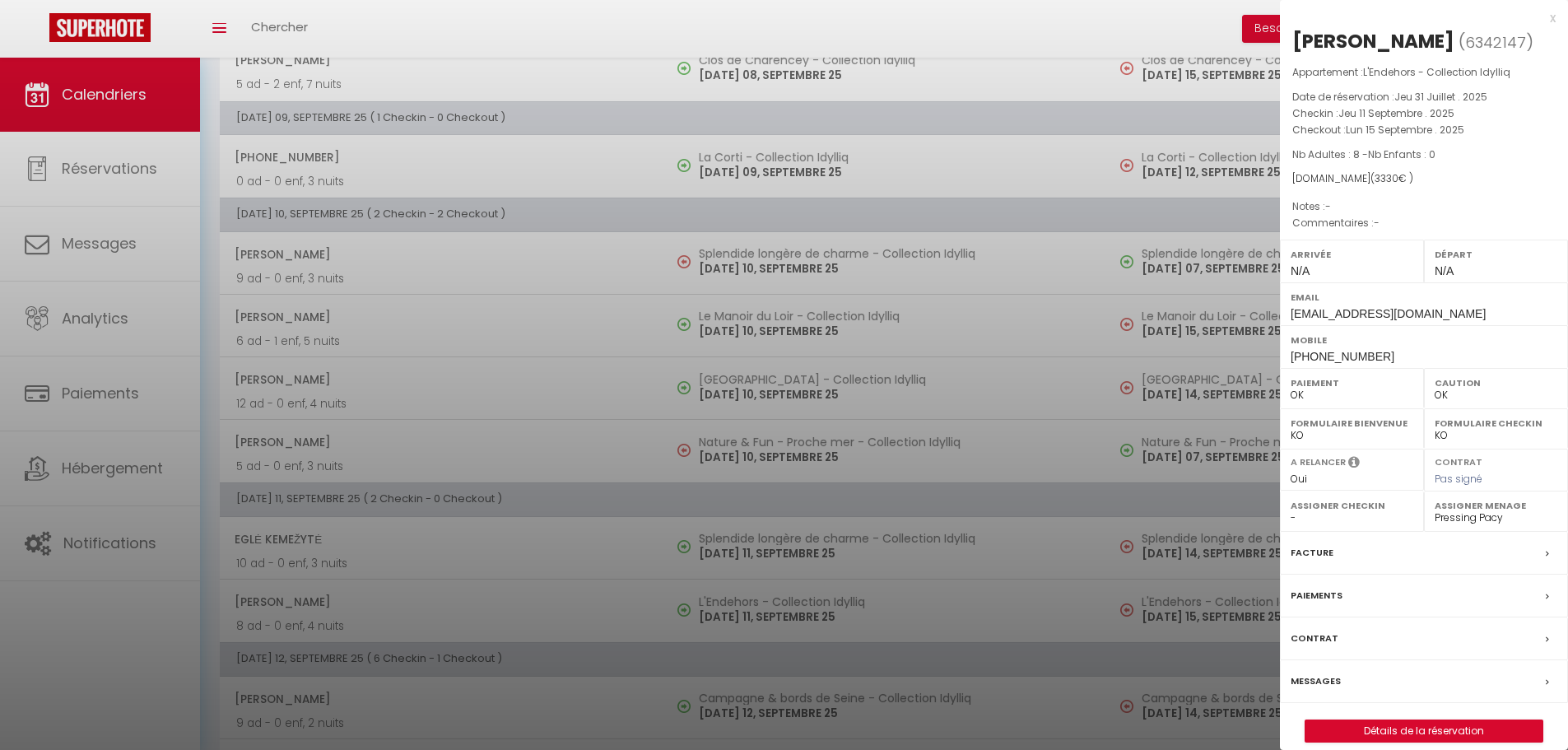
click at [800, 556] on div at bounding box center [784, 375] width 1568 height 750
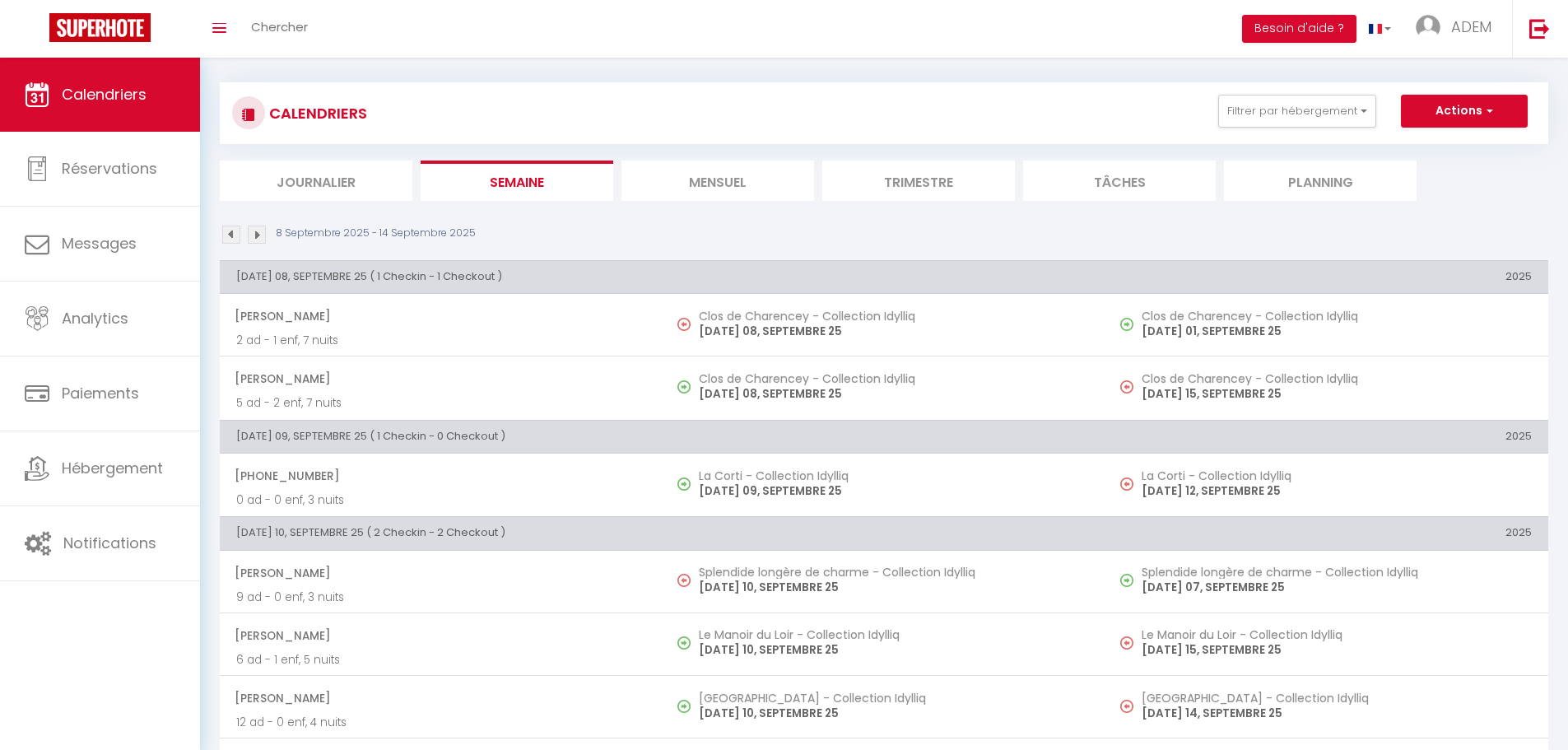
scroll to position [0, 0]
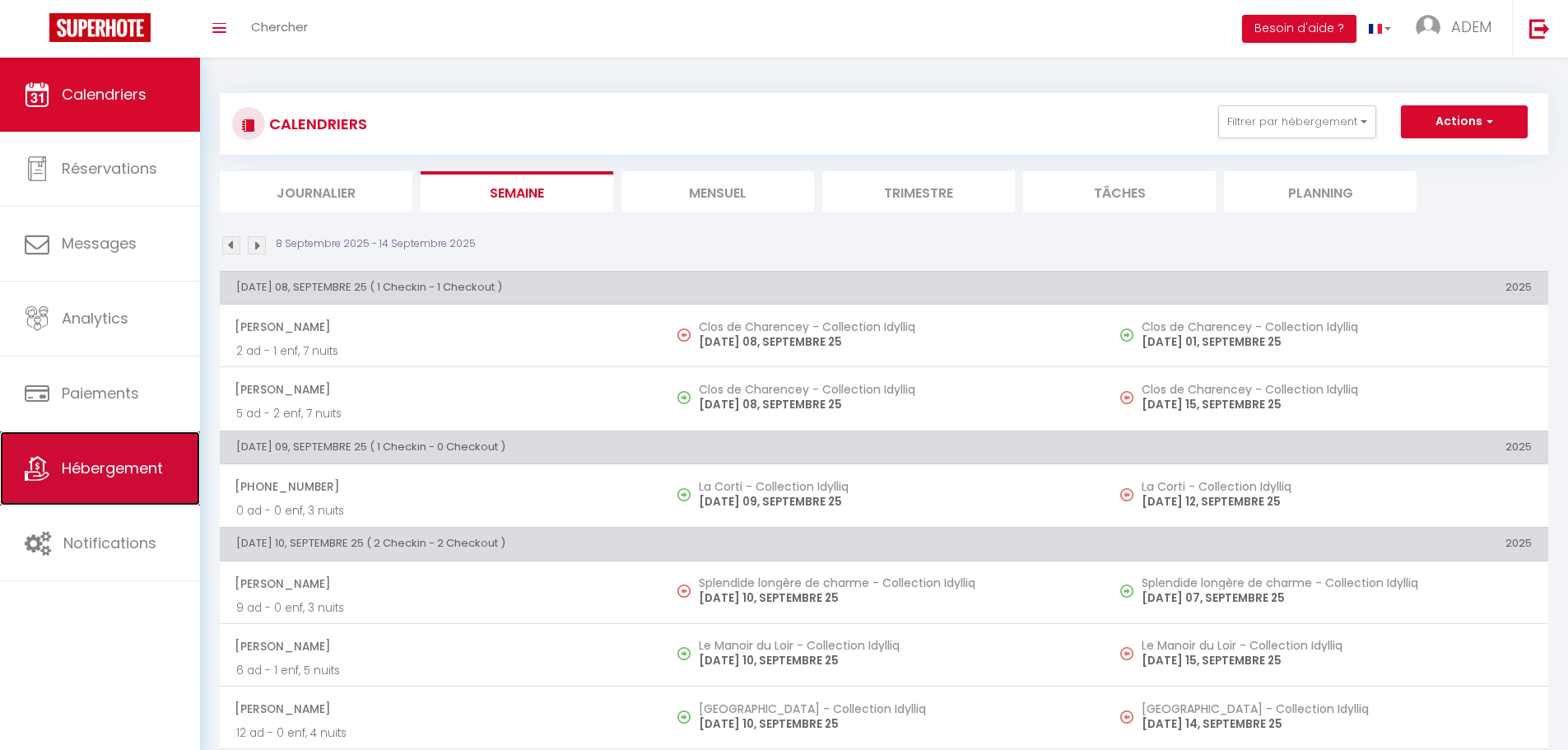
click at [109, 469] on span "Hébergement" at bounding box center [112, 468] width 101 height 21
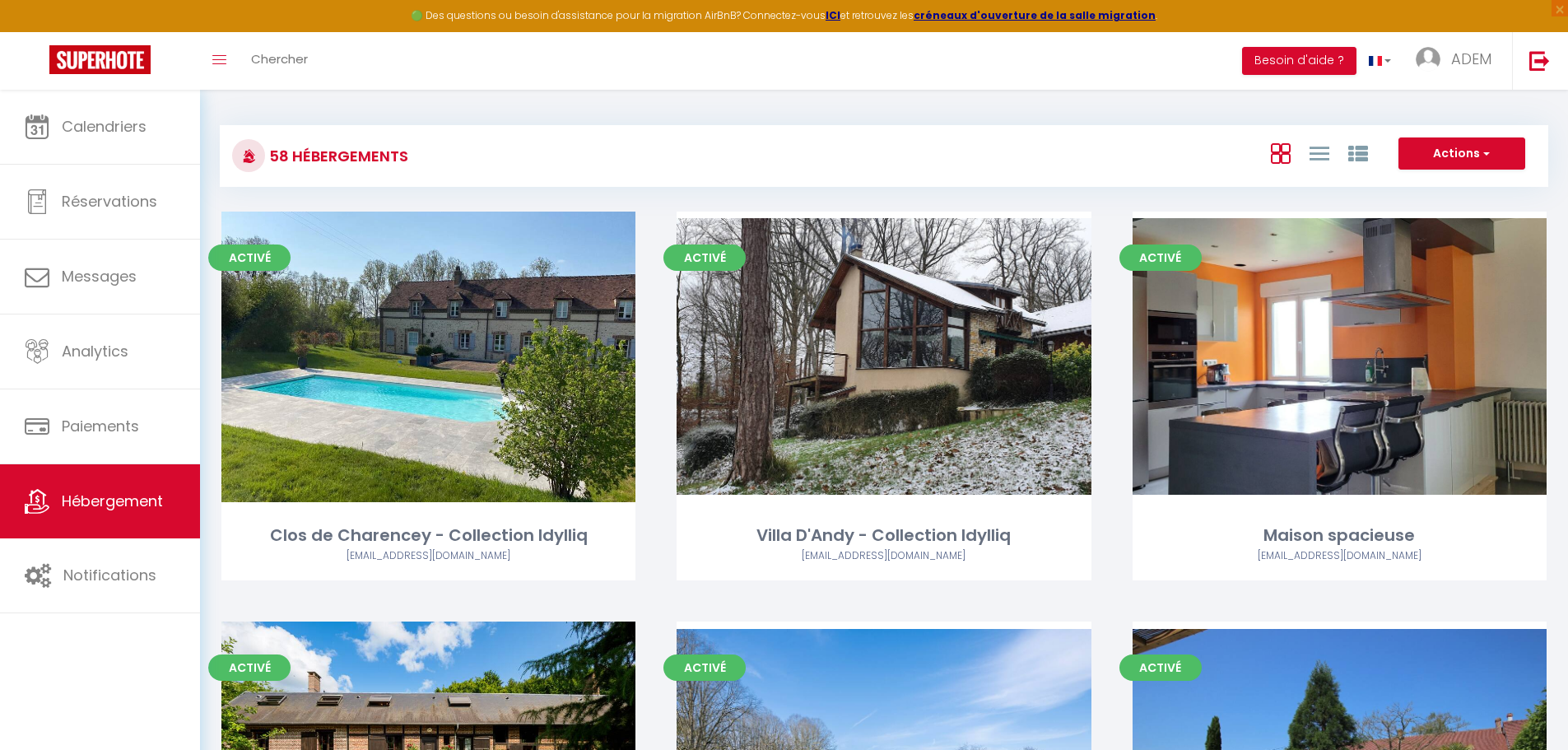
scroll to position [3494, 0]
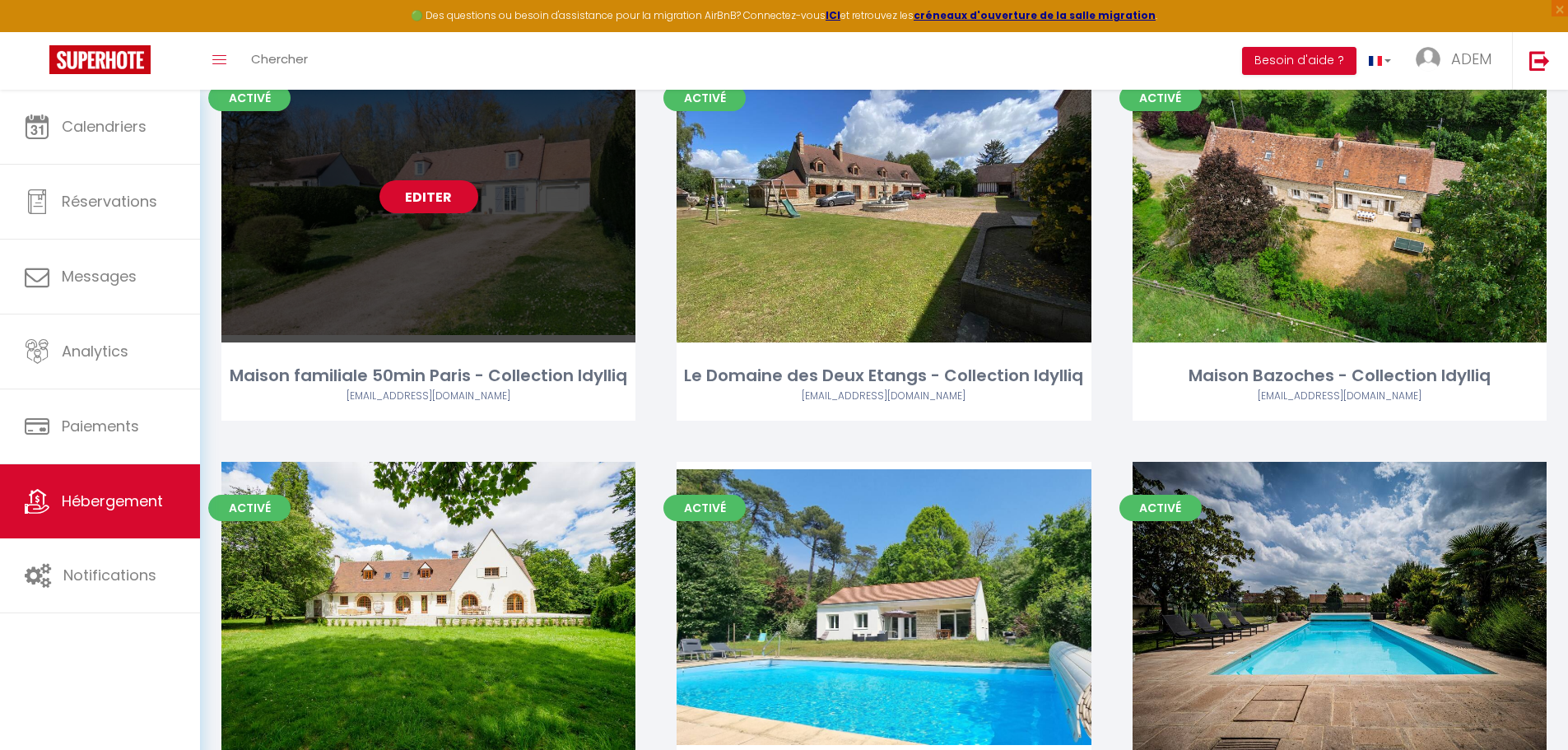
click at [448, 240] on div "Editer" at bounding box center [428, 197] width 414 height 291
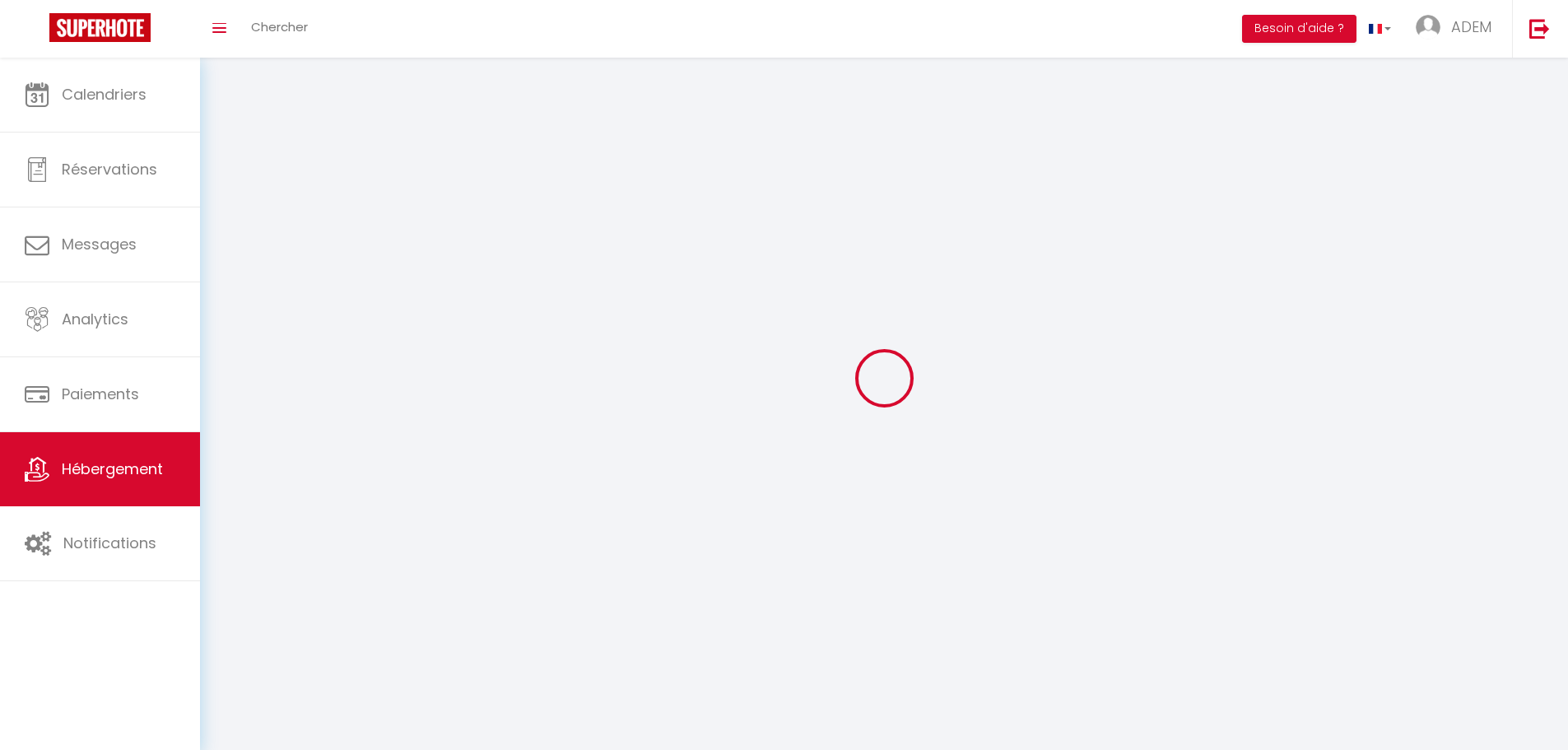
select select "1"
select select
select select "28"
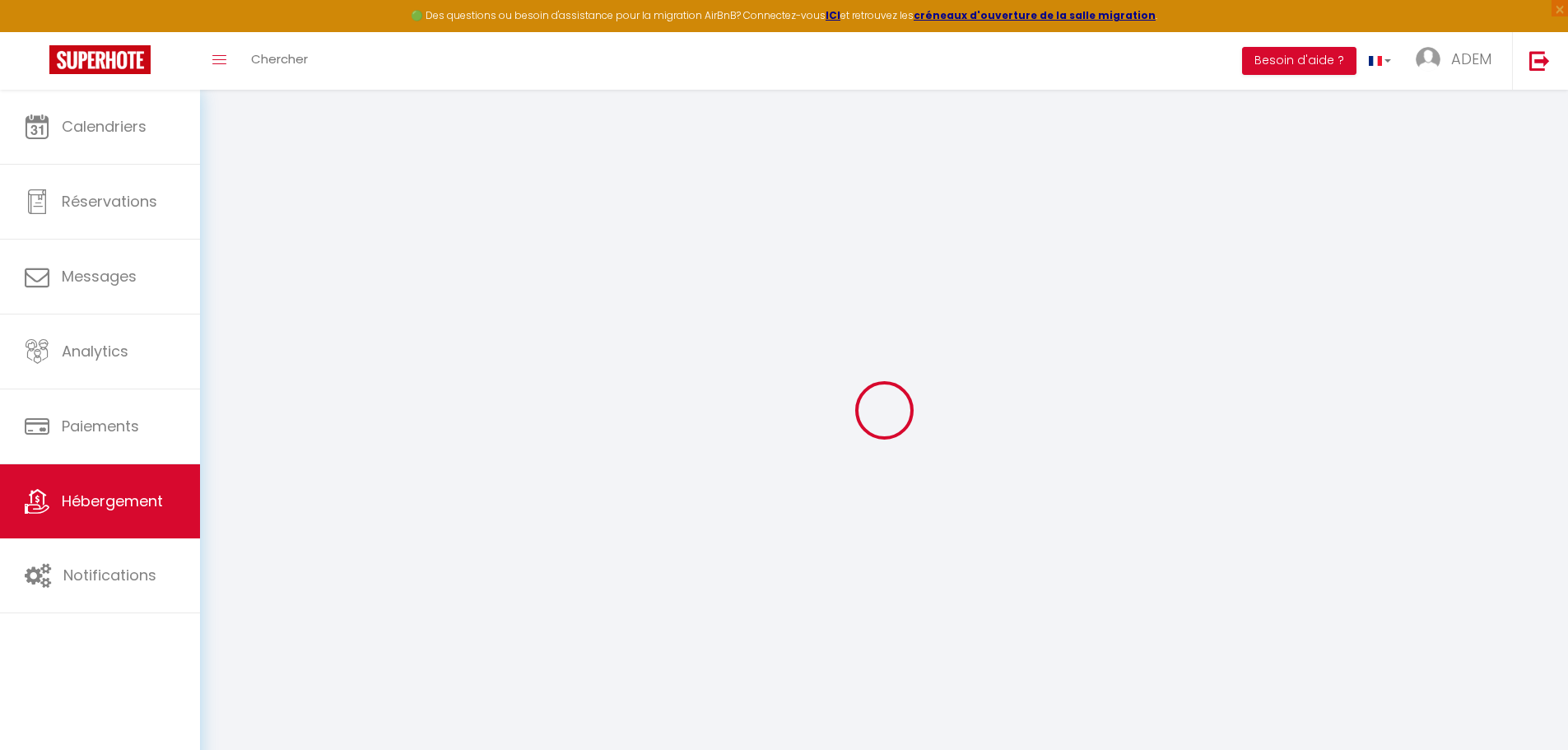
select select
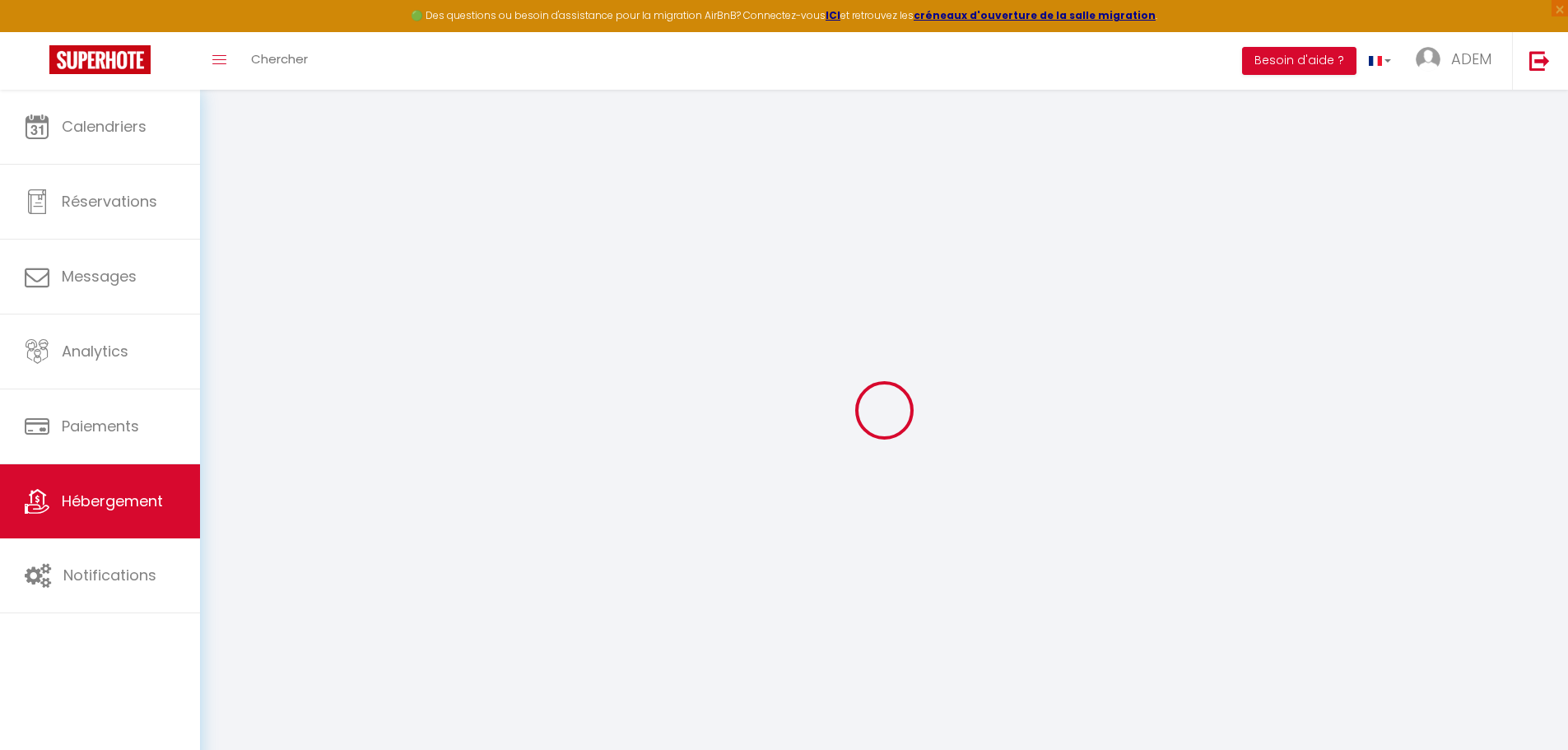
select select
checkbox input "false"
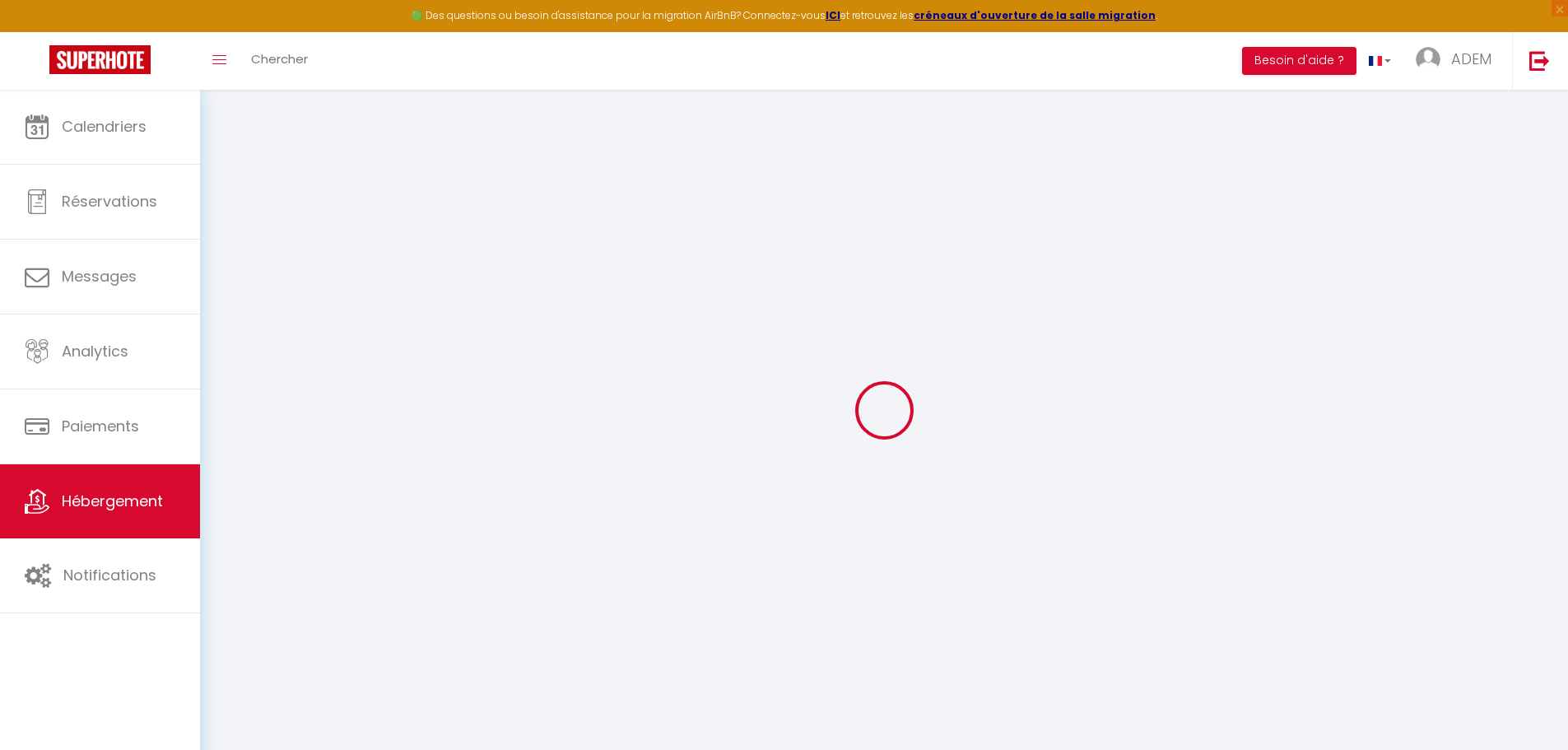
select select
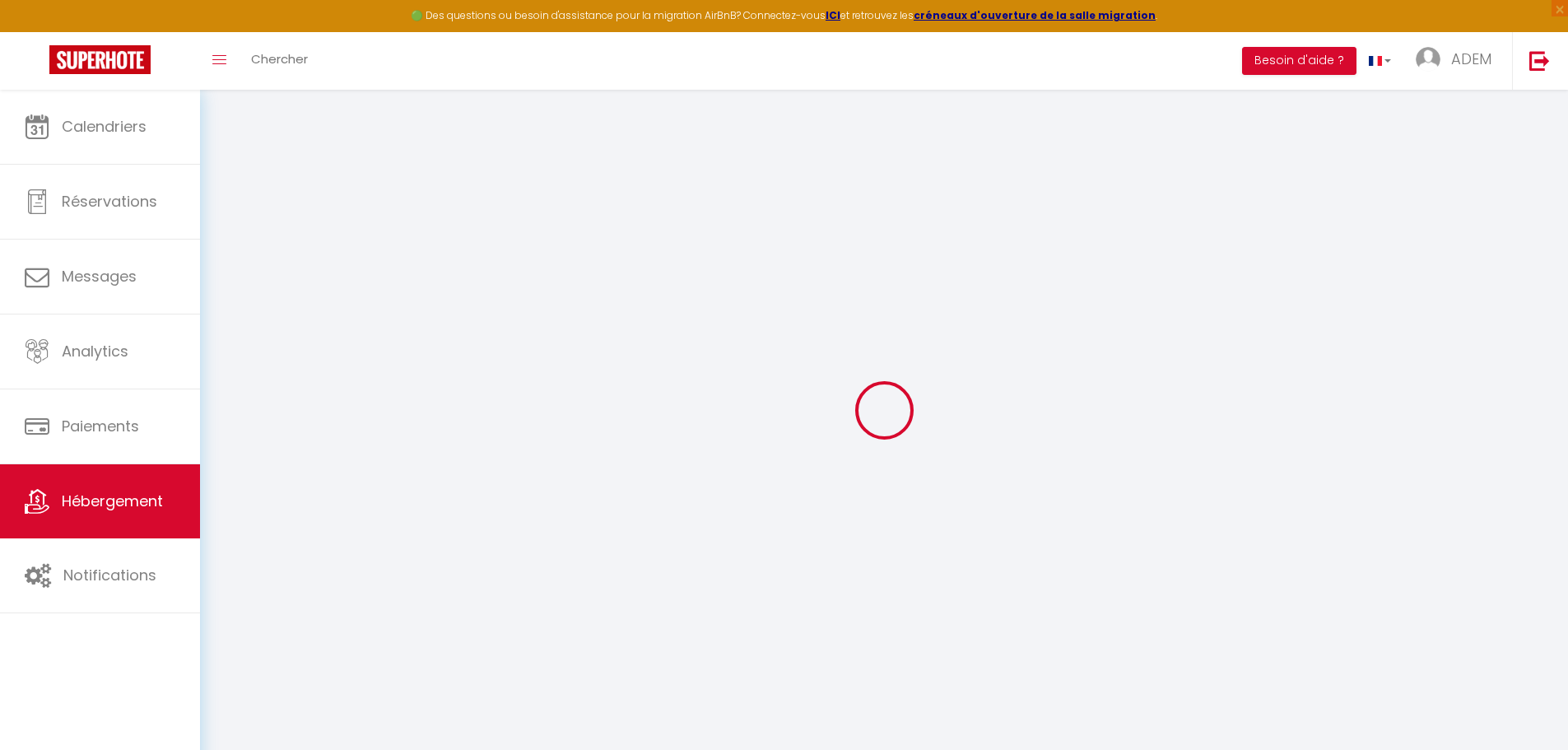
select select
checkbox input "false"
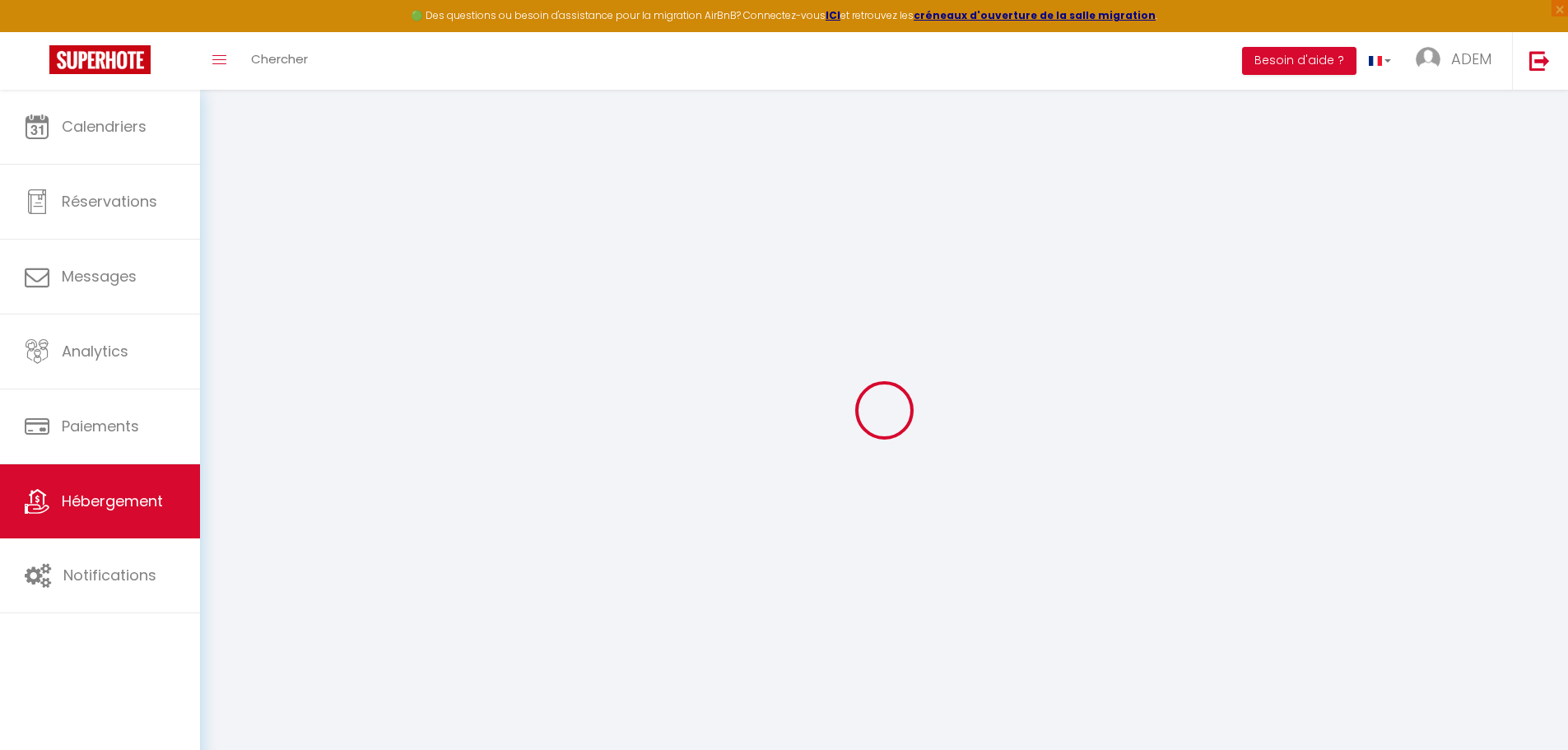
checkbox input "false"
select select
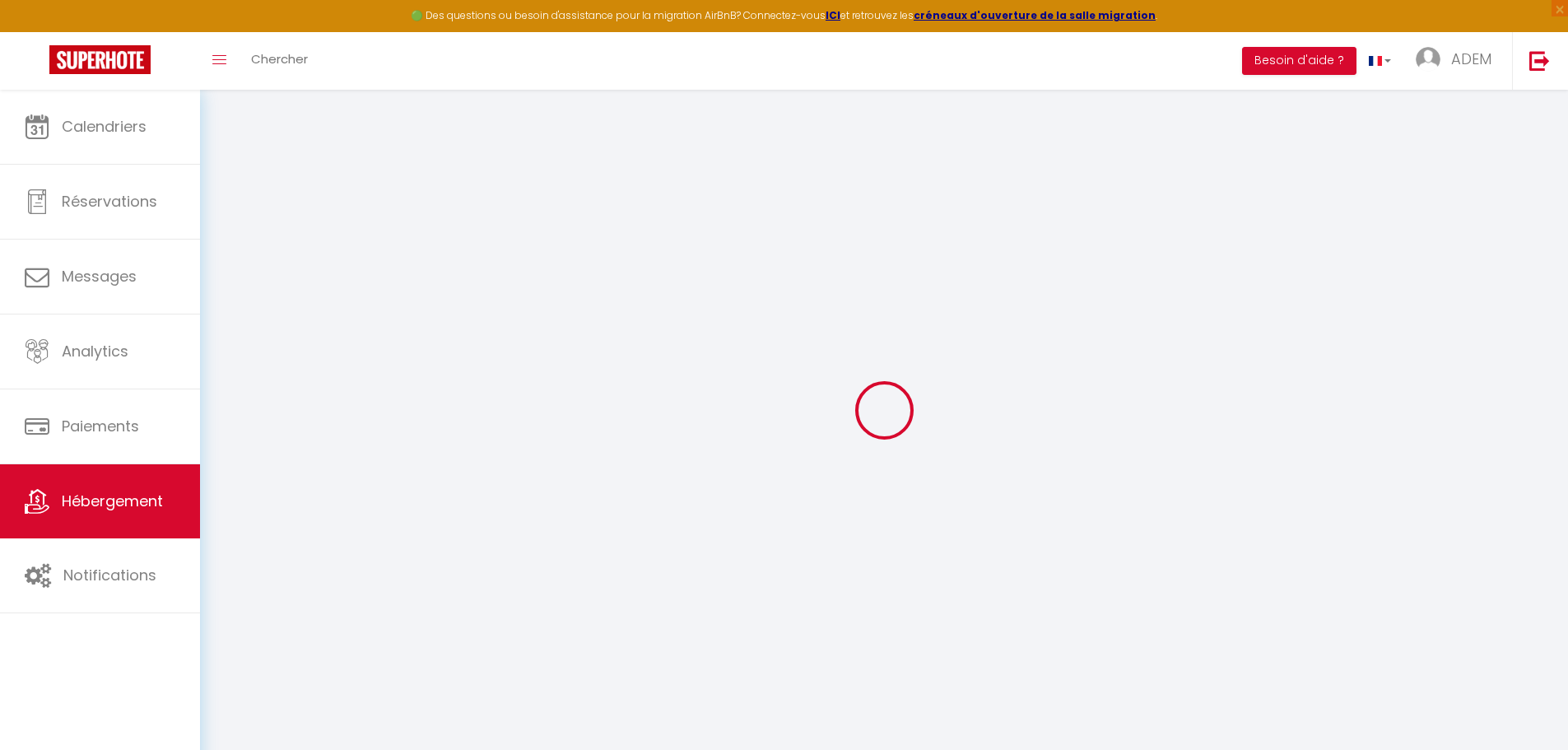
select select
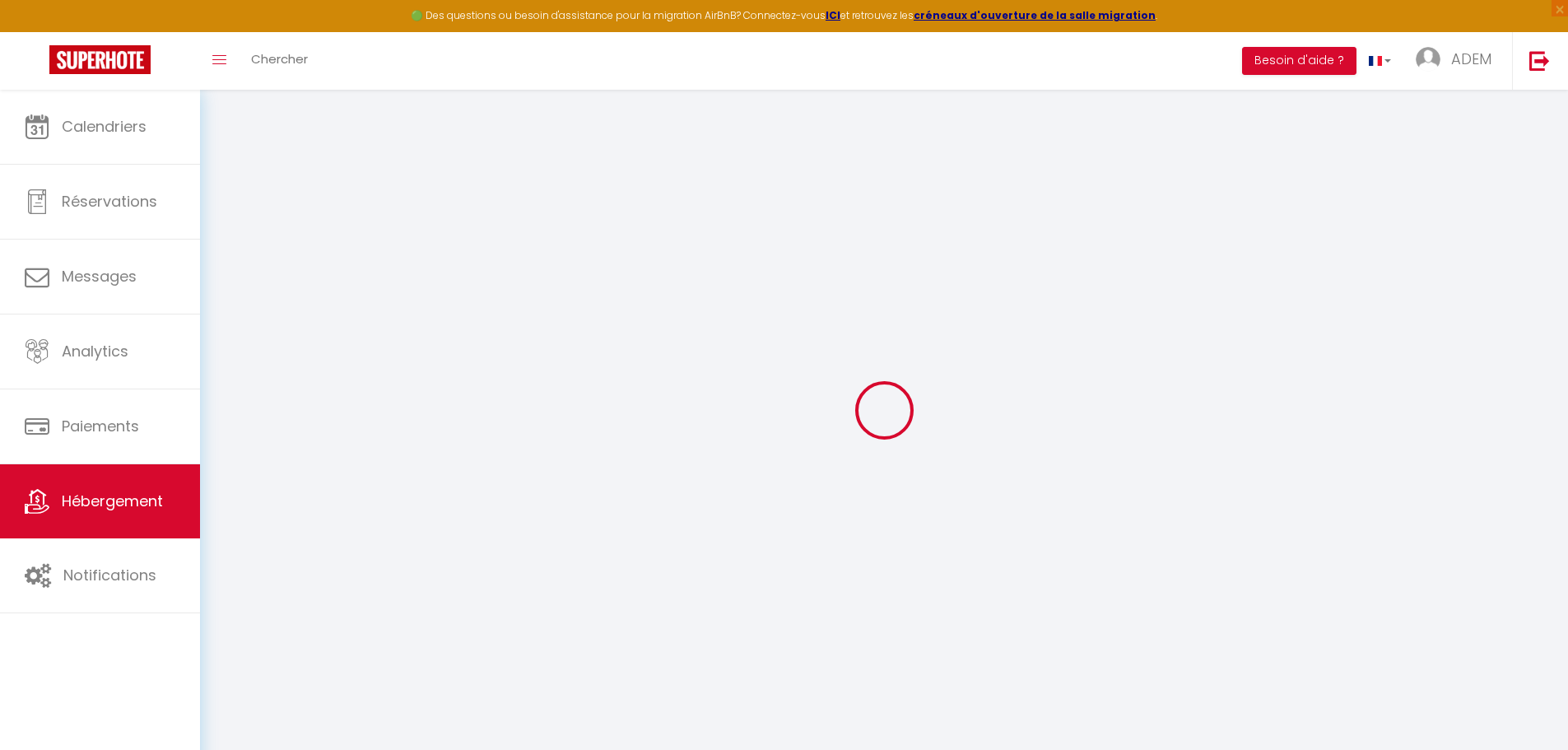
checkbox input "false"
select select
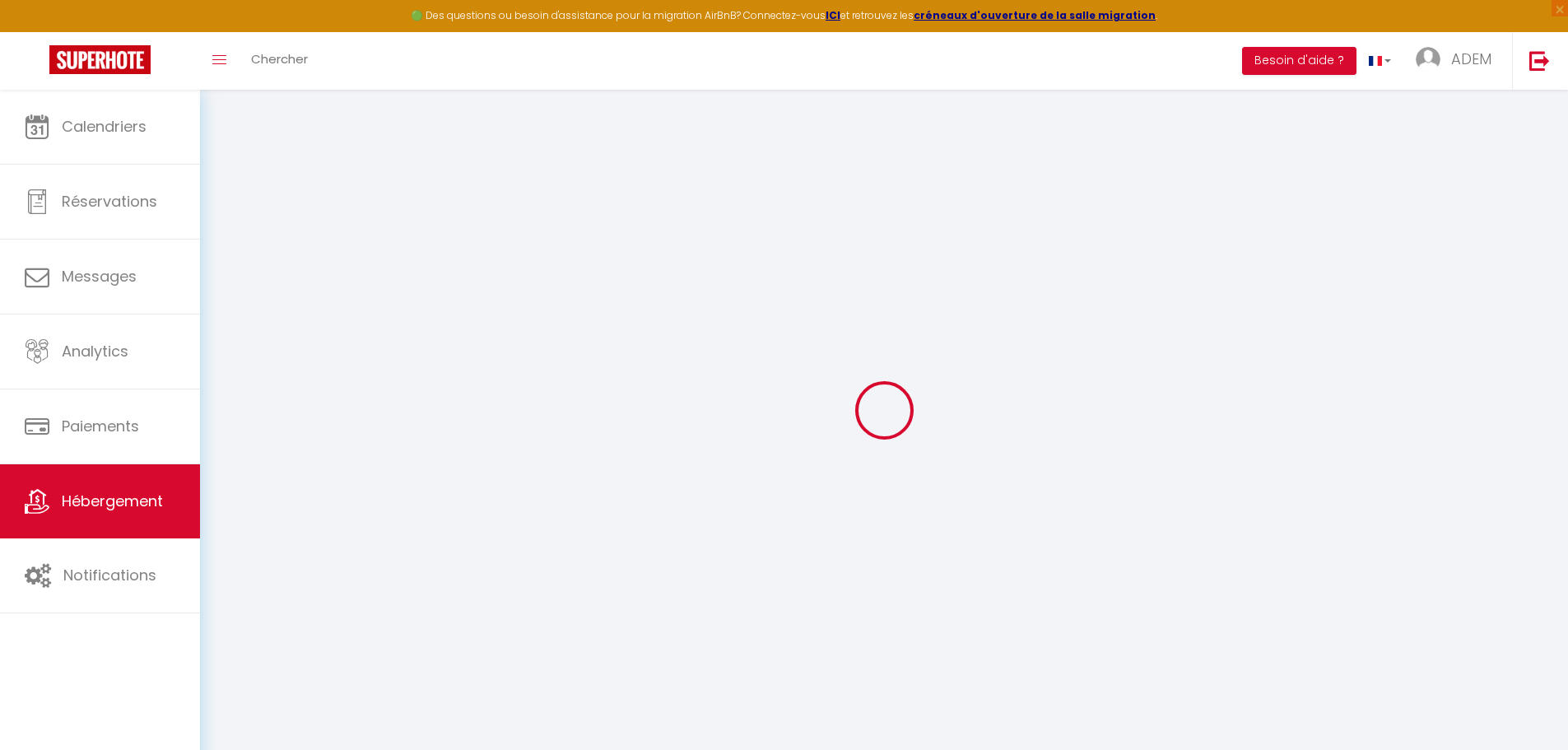
select select
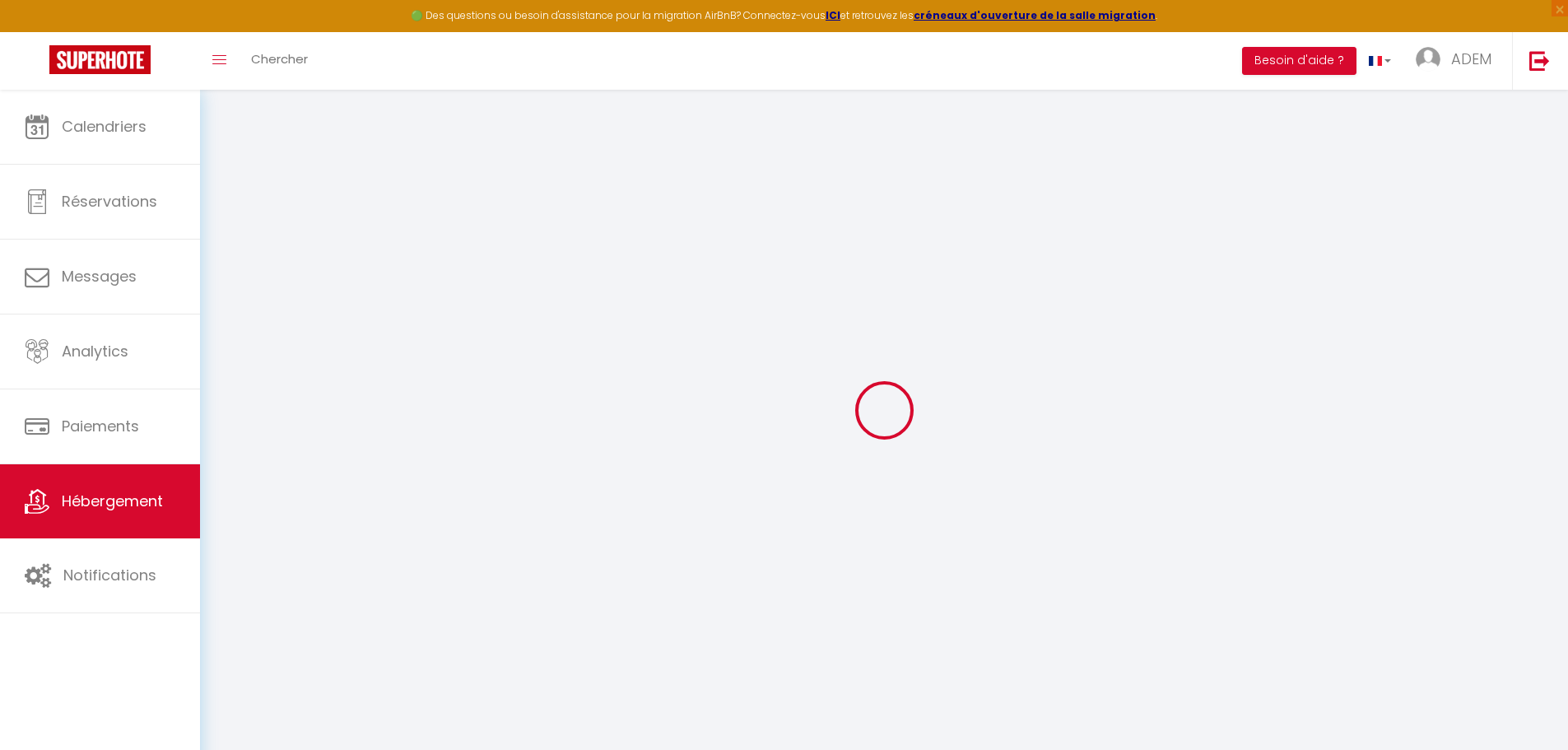
select select
checkbox input "false"
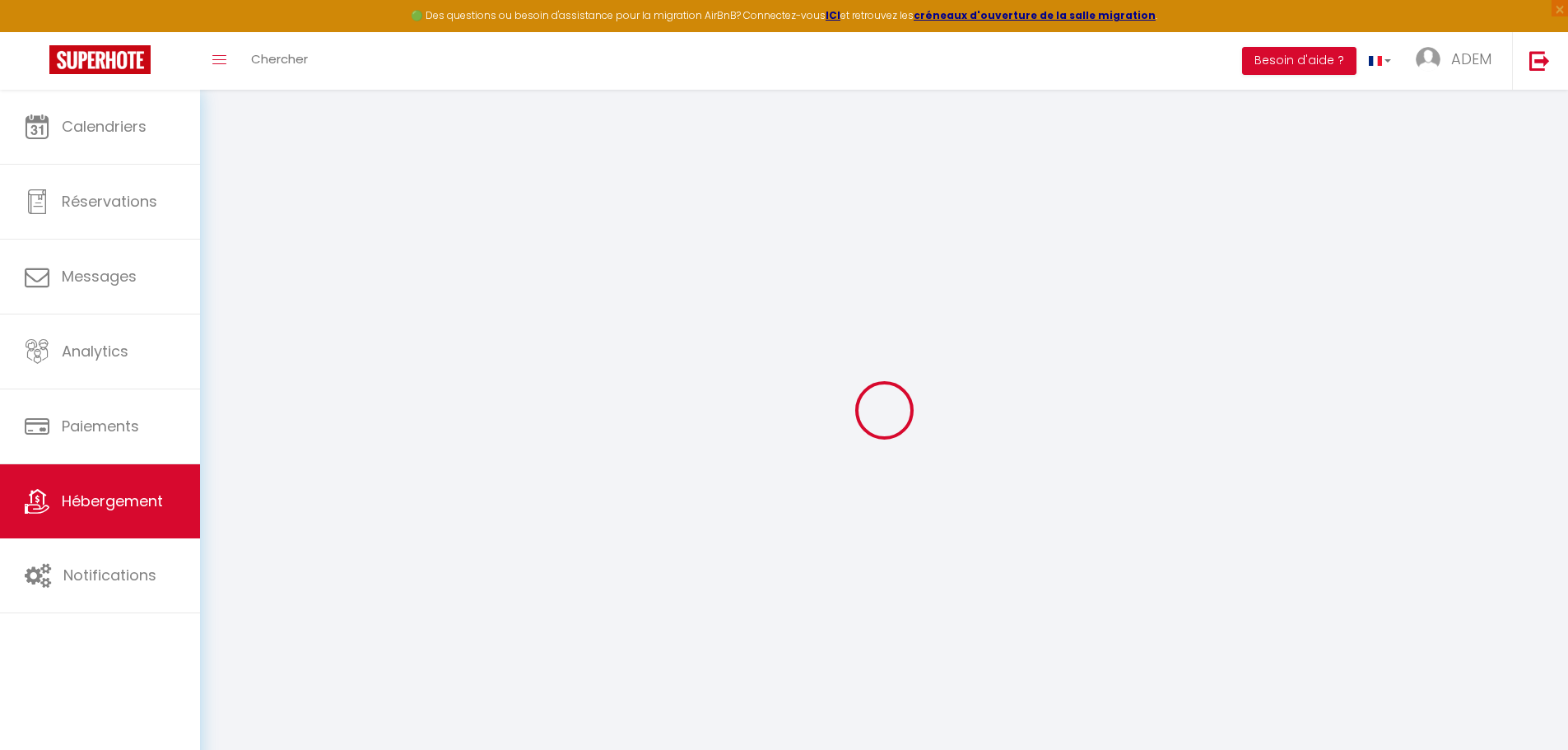
checkbox input "false"
select select
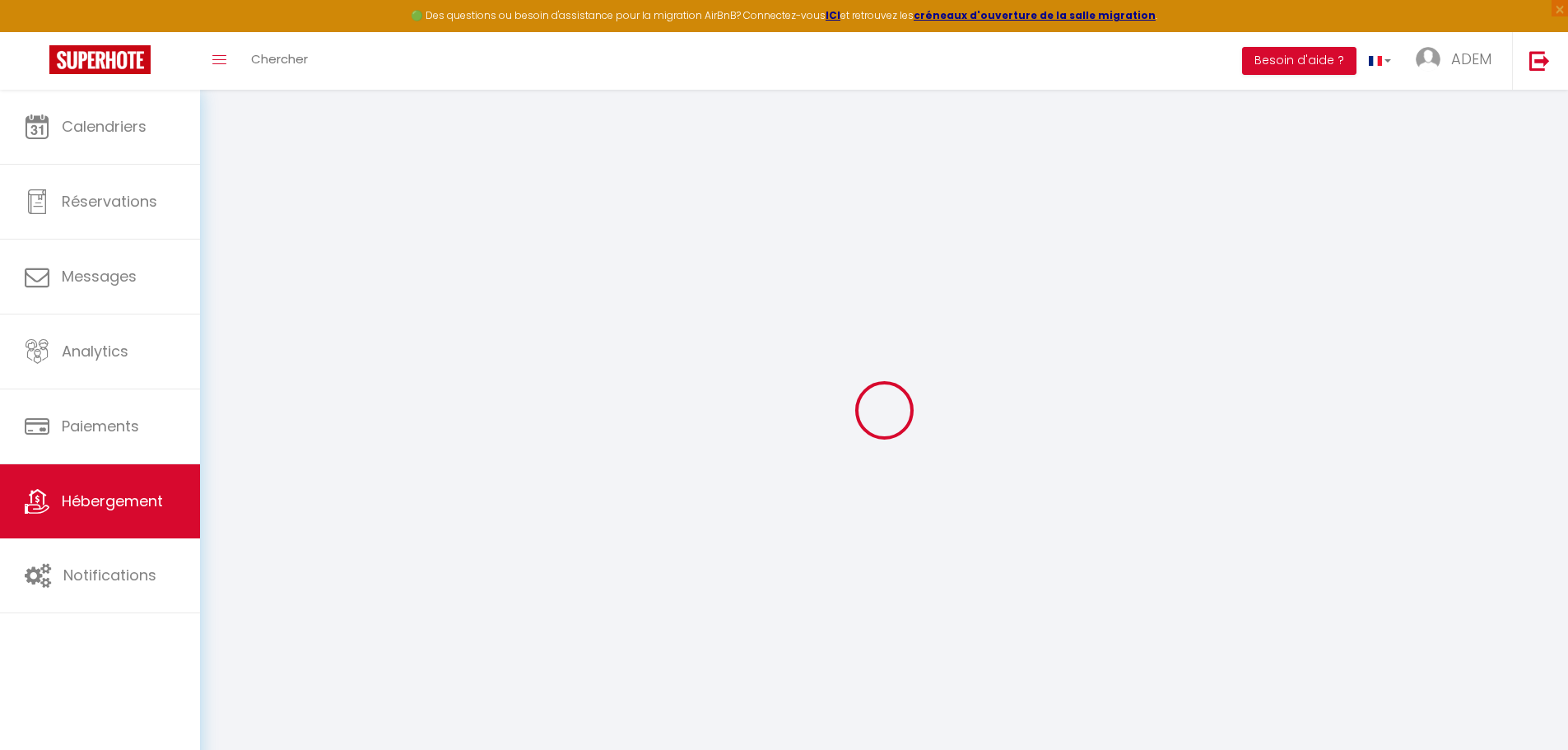
select select
checkbox input "false"
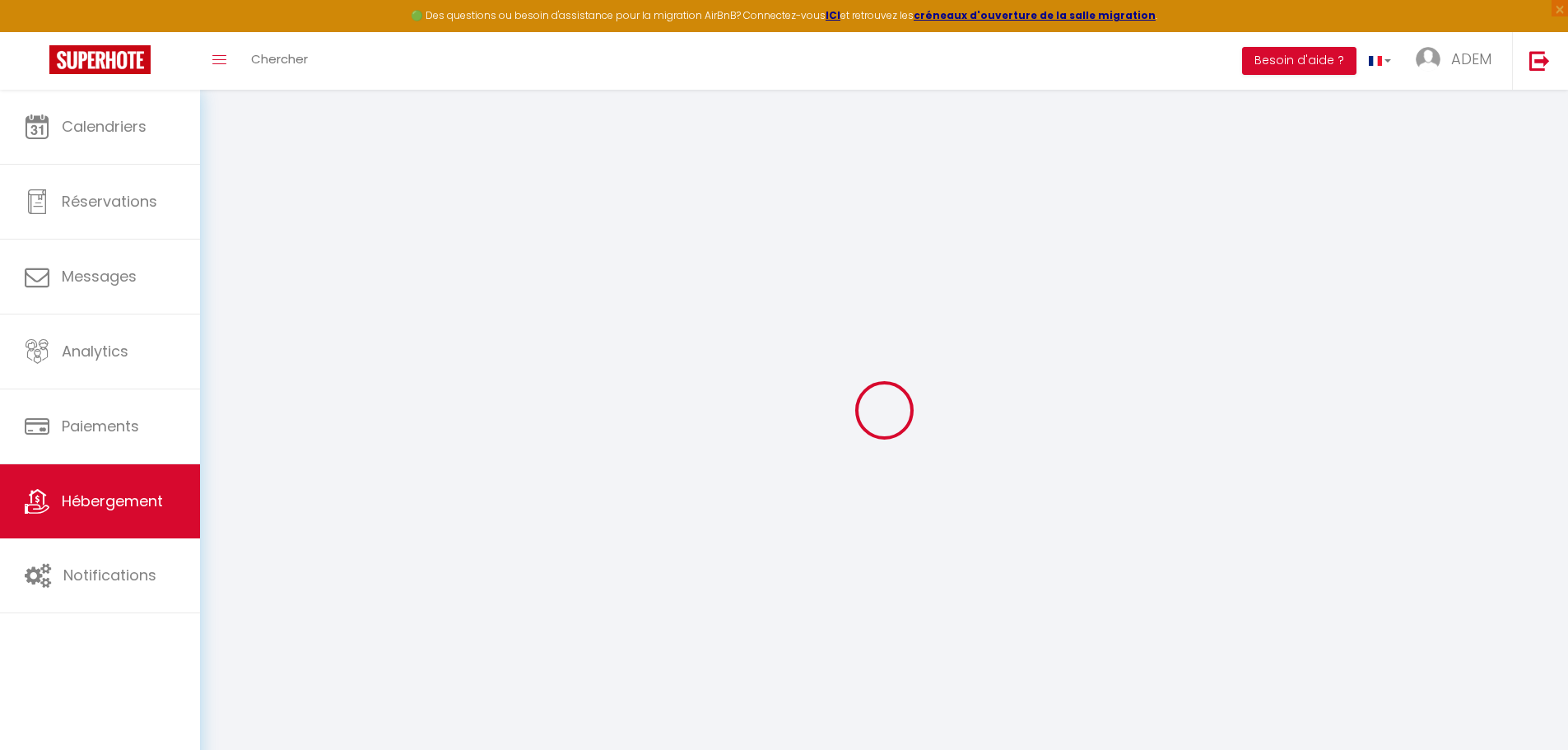
checkbox input "false"
select select
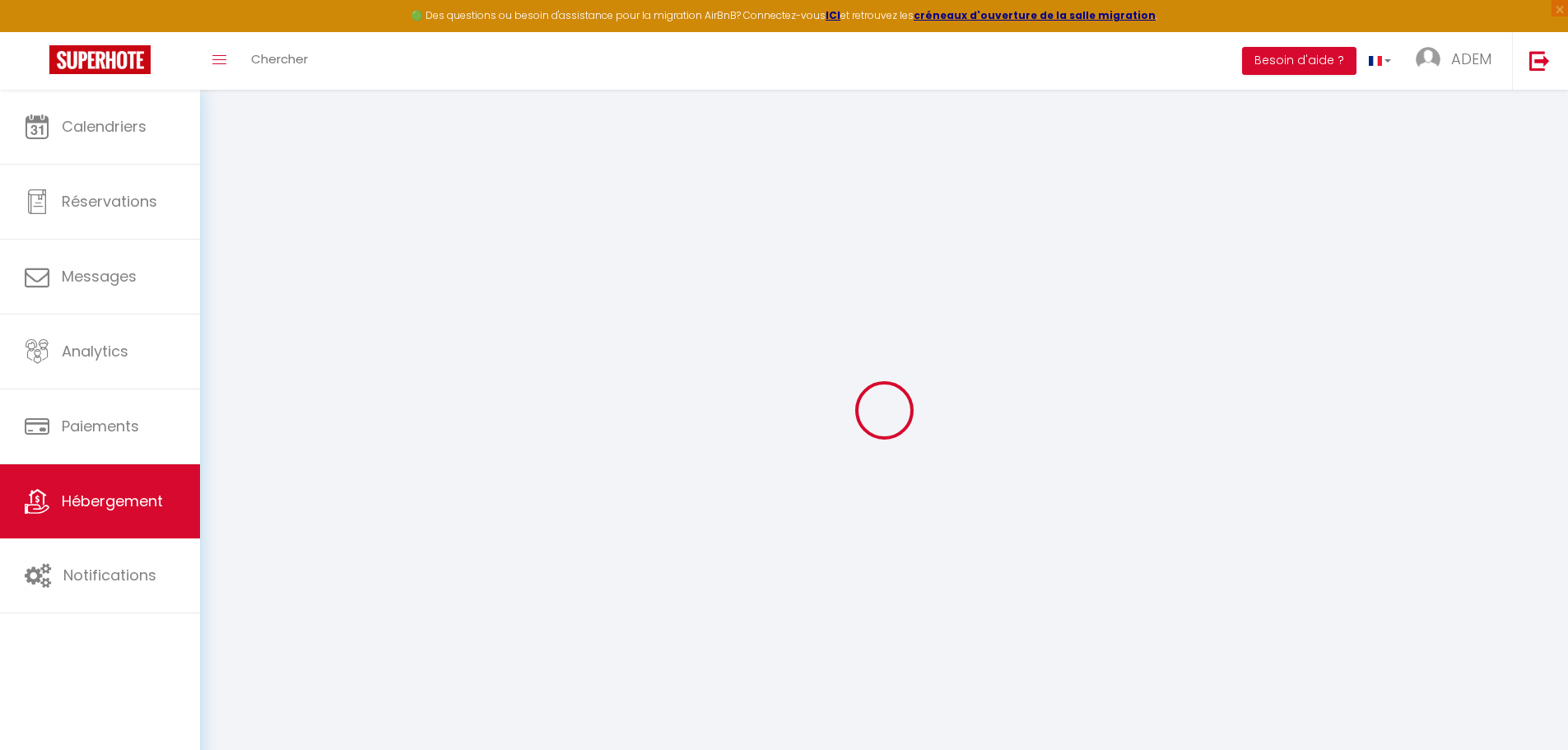
select select "+ 10 %"
select select
checkbox input "true"
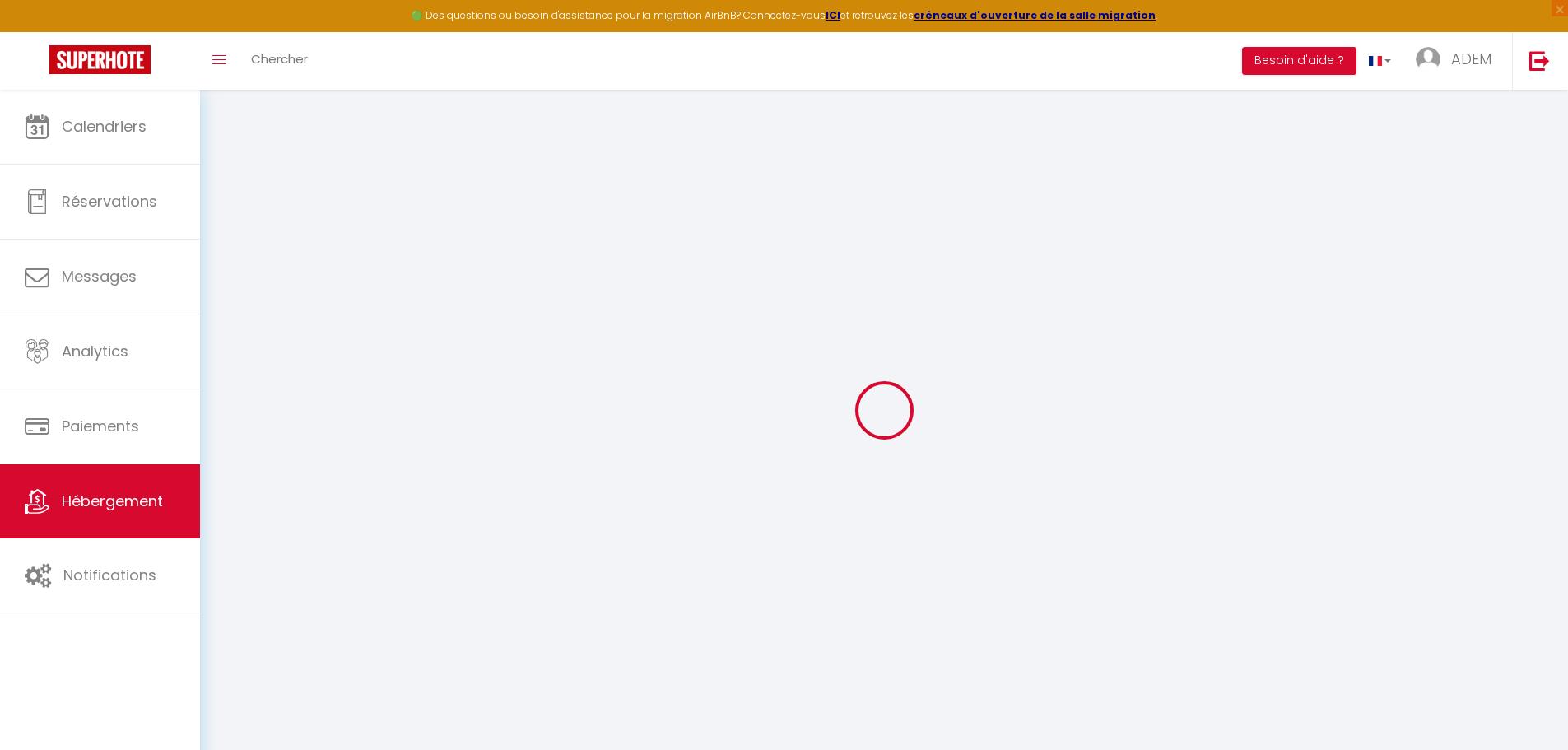
checkbox input "false"
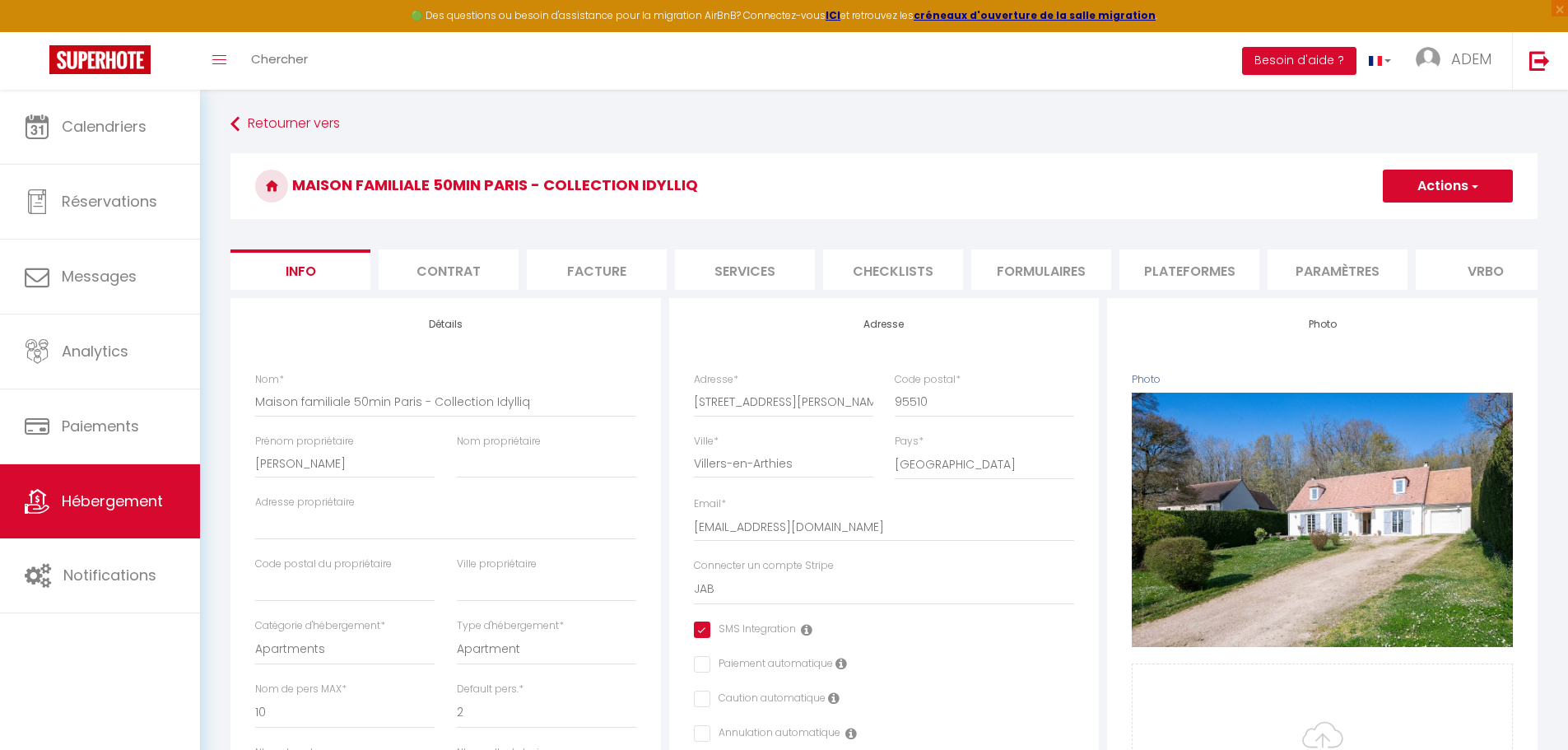
click at [1170, 260] on li "Plateformes" at bounding box center [1188, 269] width 140 height 40
select select
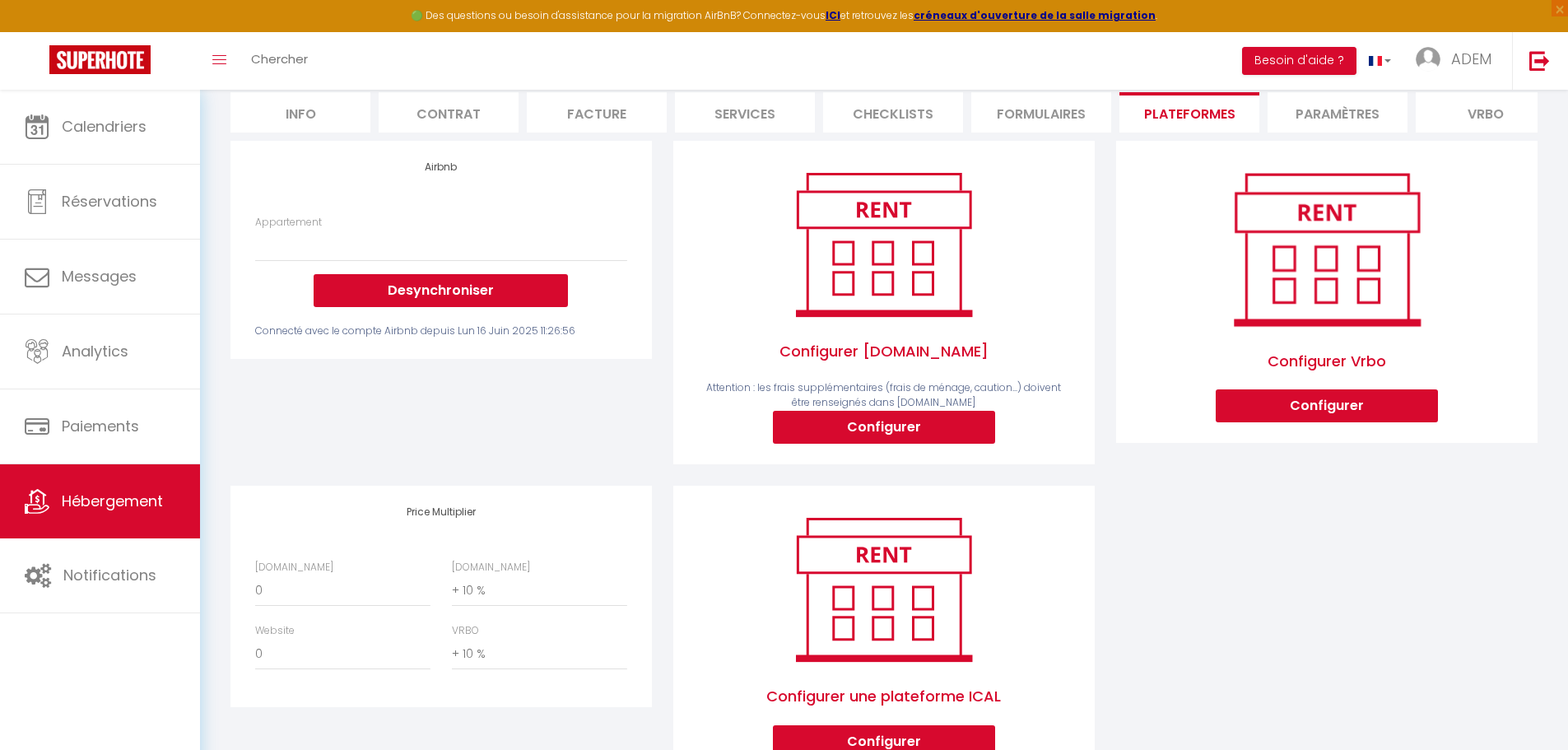
scroll to position [240, 0]
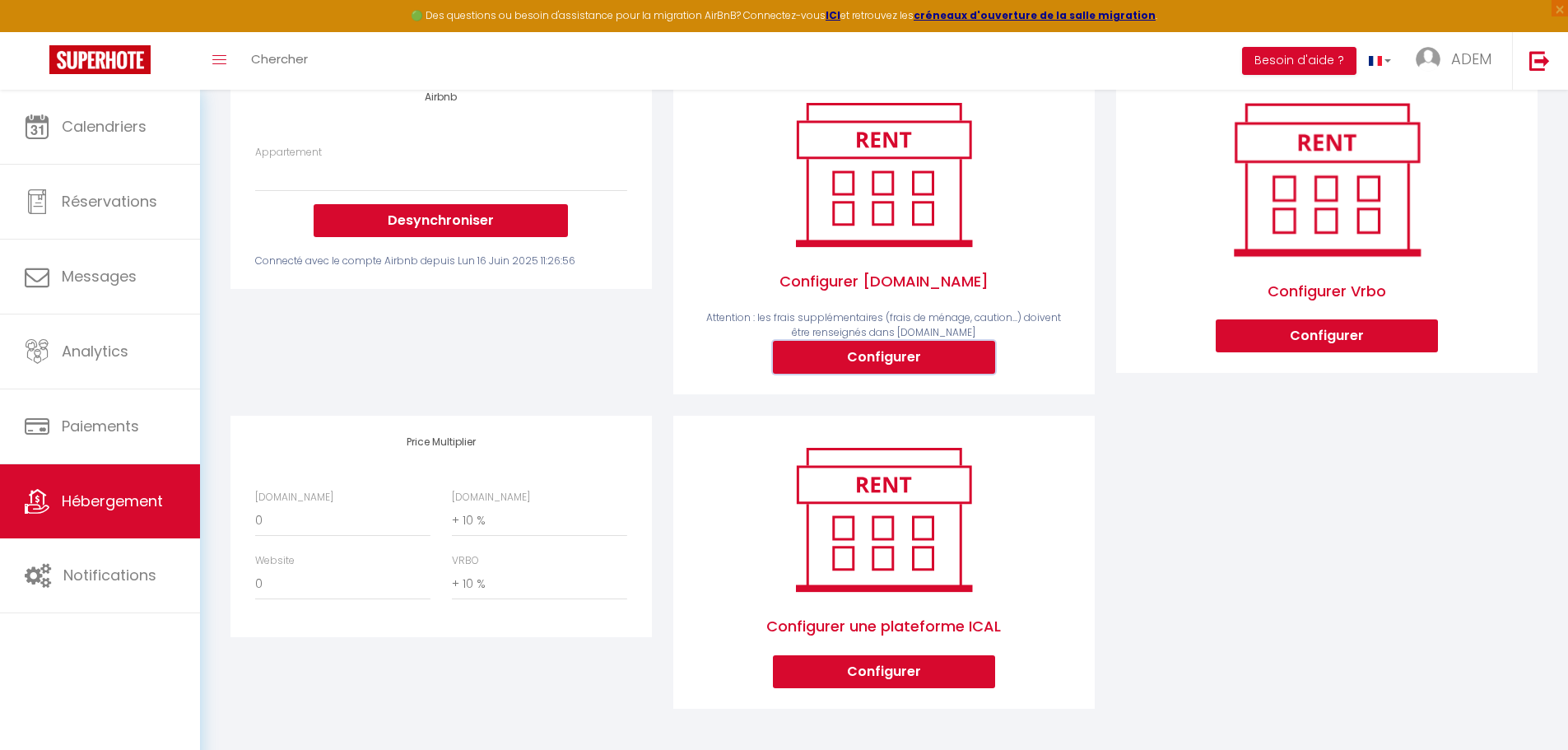
click at [931, 354] on button "Configurer" at bounding box center [883, 357] width 222 height 33
select select
type input "[EMAIL_ADDRESS][DOMAIN_NAME]"
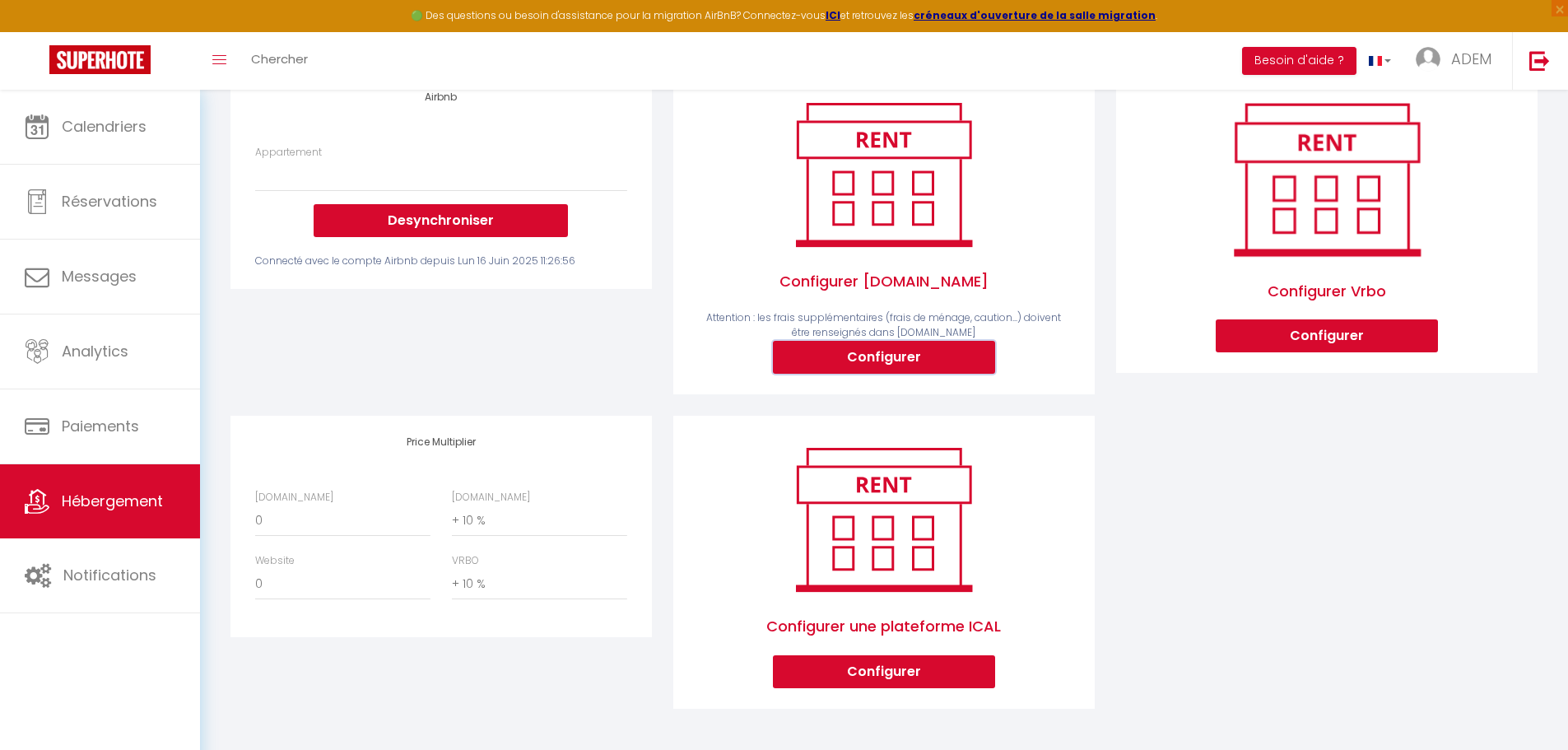
type input "[EMAIL_ADDRESS][DOMAIN_NAME]"
select select
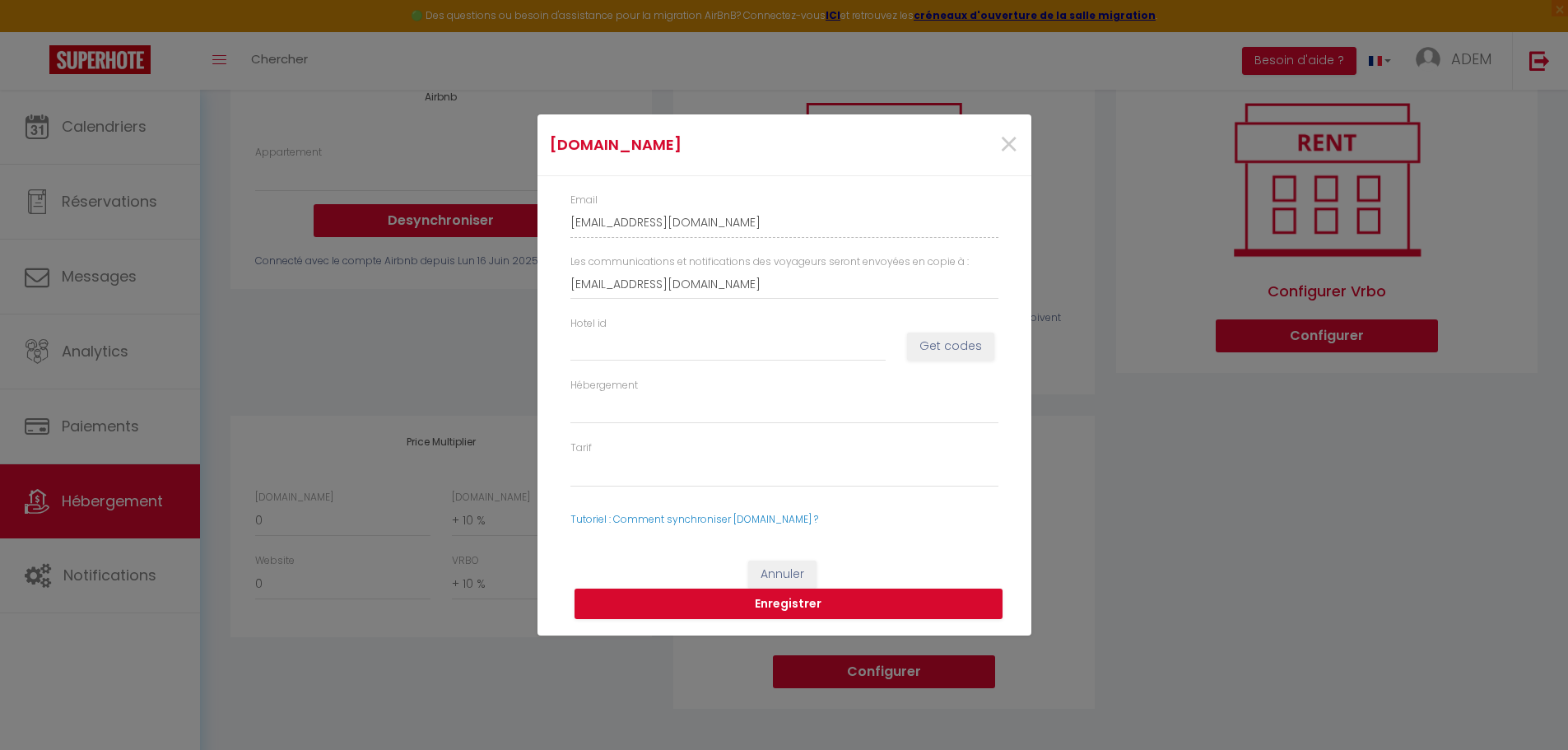
scroll to position [224, 0]
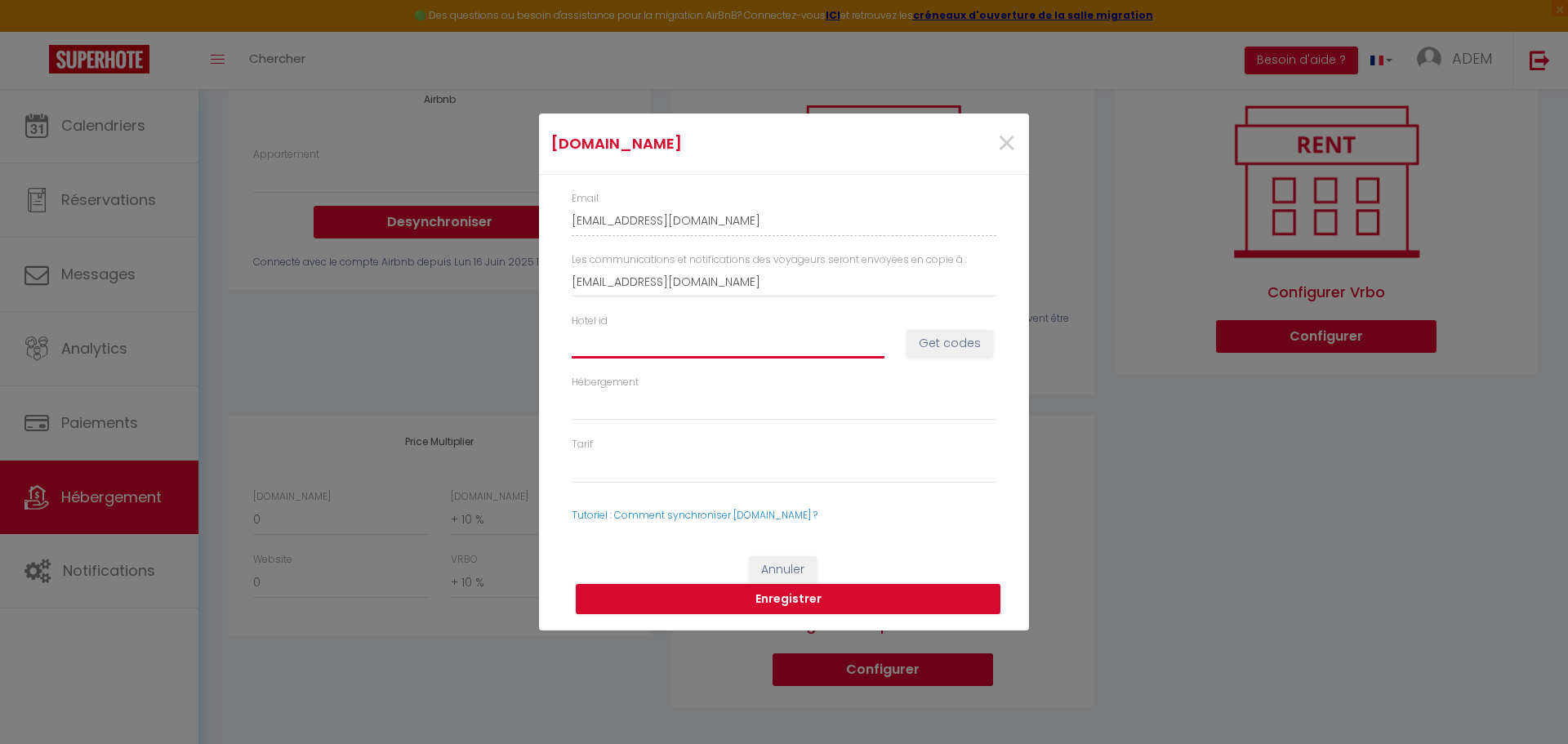
click at [741, 347] on input "Hotel id" at bounding box center [728, 343] width 313 height 30
paste input "14912648"
type input "14912648"
select select
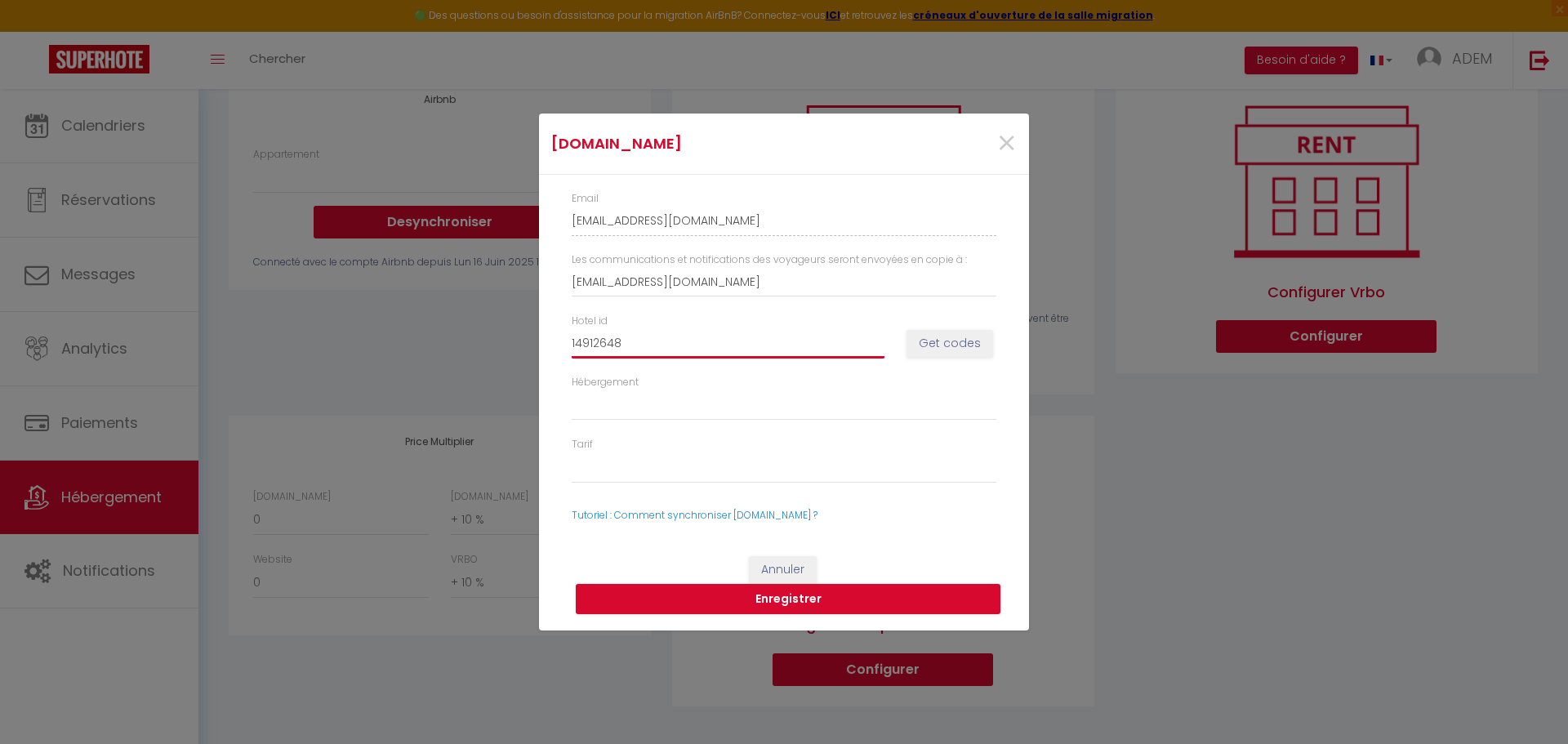
select select
type input "14912648"
click at [927, 340] on button "Get codes" at bounding box center [950, 344] width 87 height 28
select select
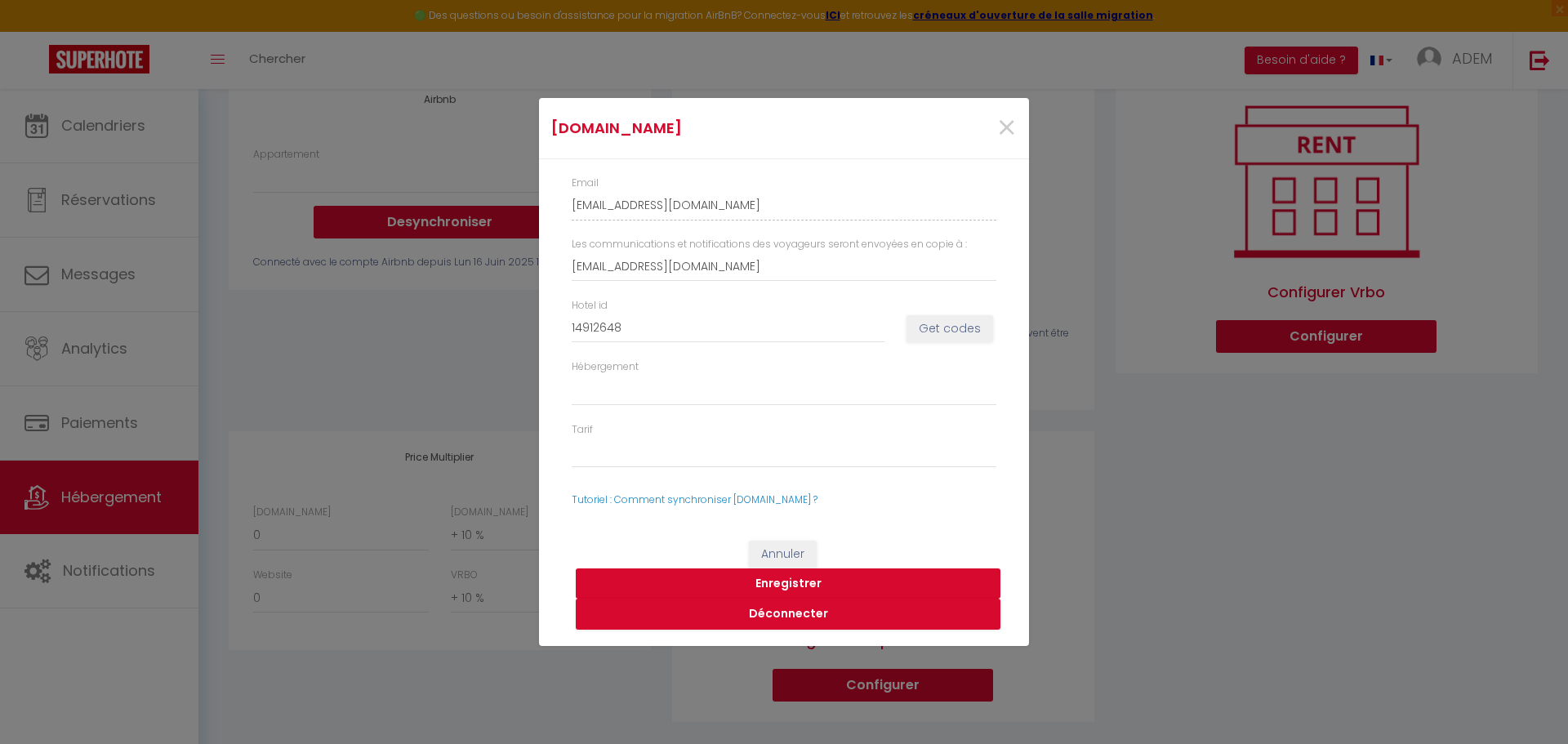
click at [779, 582] on button "Enregistrer" at bounding box center [787, 584] width 424 height 31
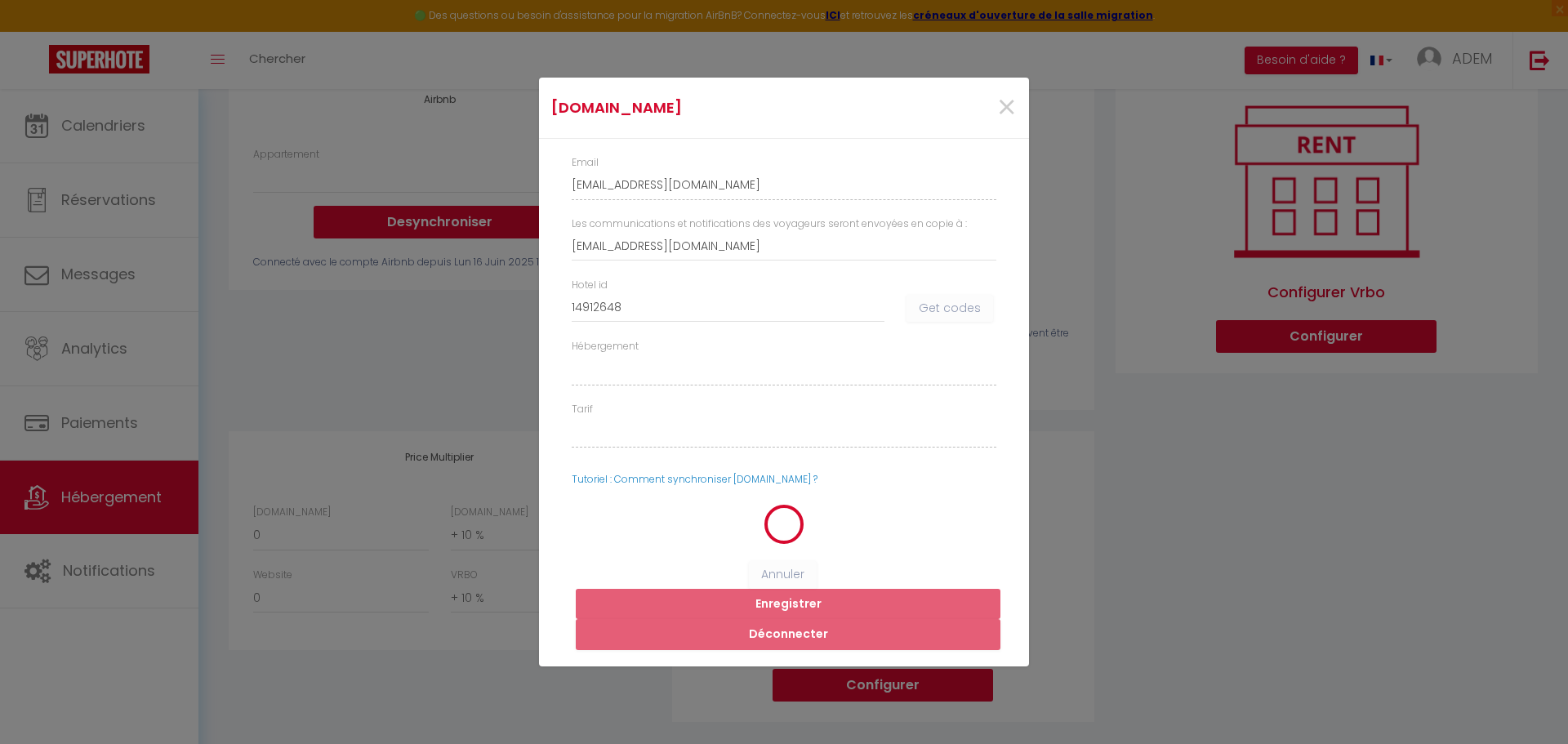
select select
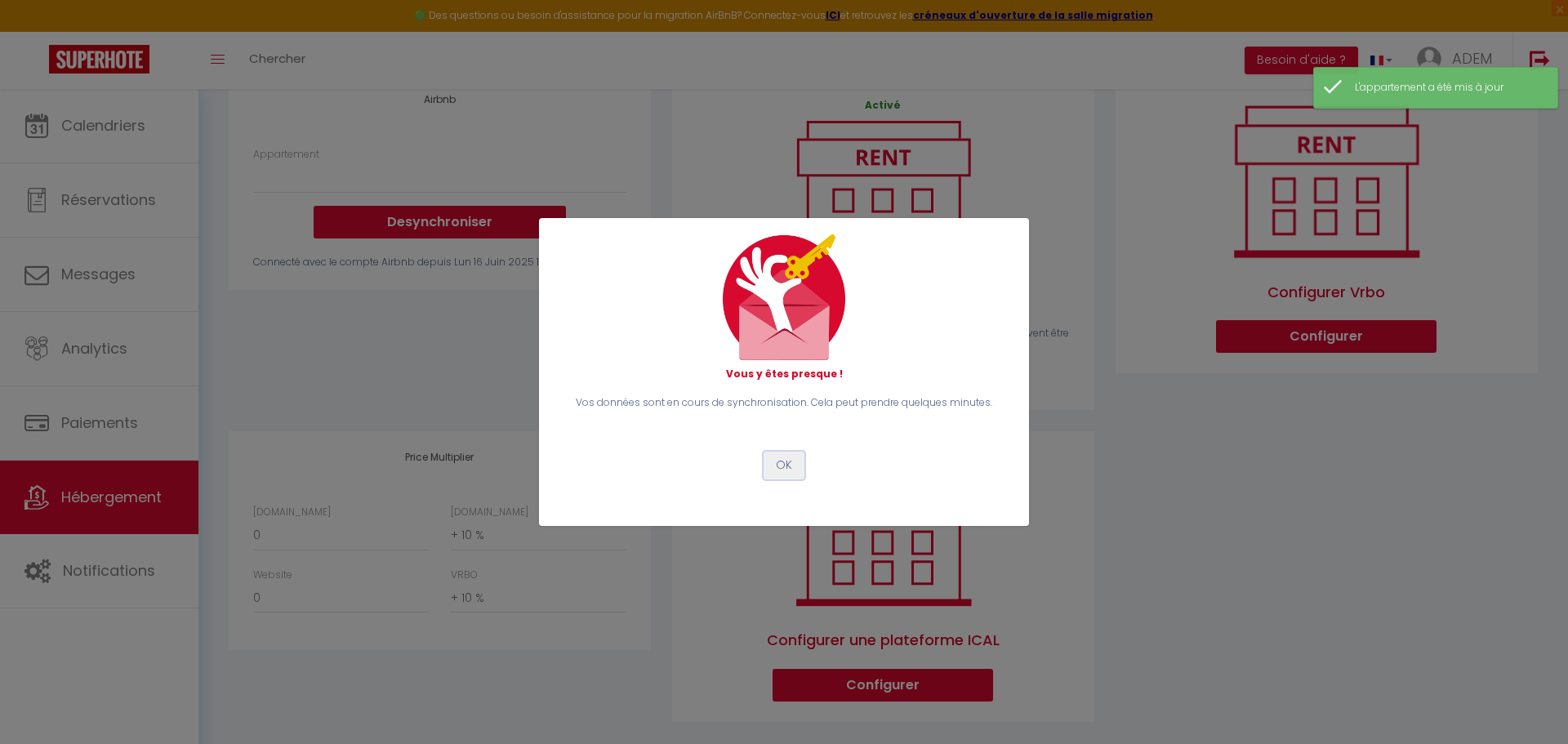
click at [785, 460] on button "OK" at bounding box center [784, 465] width 41 height 28
